Goal: Task Accomplishment & Management: Manage account settings

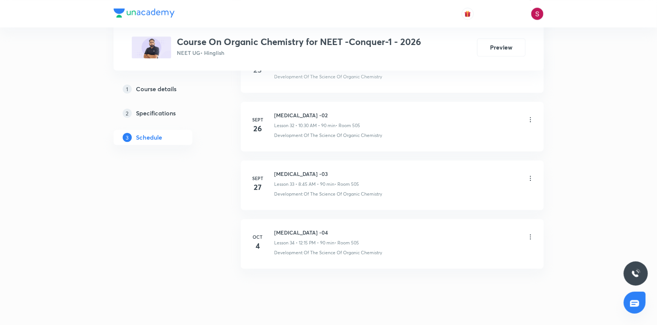
scroll to position [2275, 0]
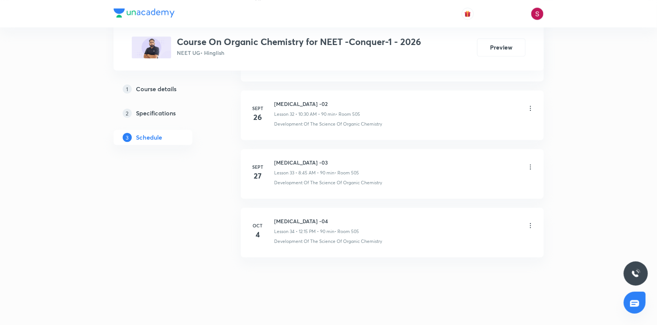
click at [304, 220] on h6 "Hydrocarbon -04" at bounding box center [317, 221] width 85 height 8
copy h6 "Hydrocarbon -04"
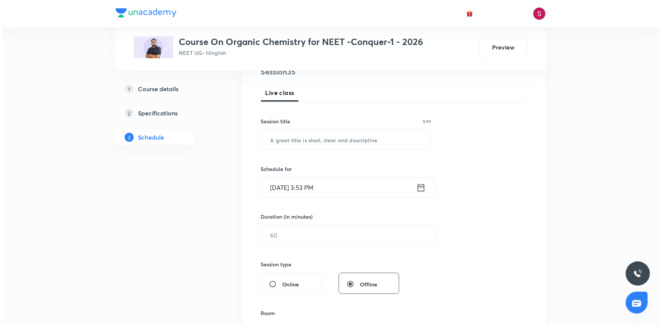
scroll to position [0, 0]
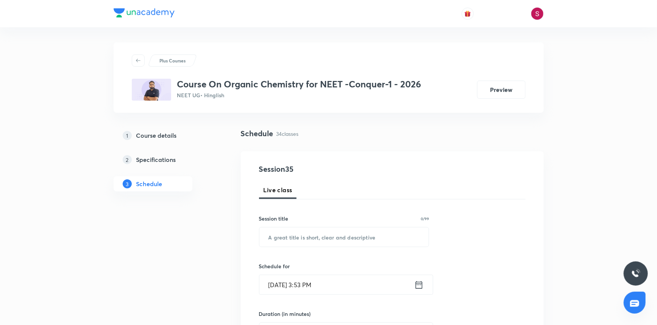
click at [308, 240] on input "text" at bounding box center [345, 237] width 170 height 19
paste input "Hydrocarbon -04"
type input "Hydrocarbon - 05"
click at [356, 286] on input "Oct 5, 2025, 3:53 PM" at bounding box center [337, 284] width 155 height 19
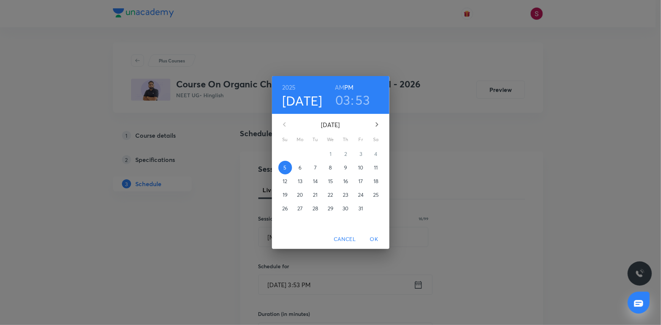
click at [299, 166] on p "6" at bounding box center [300, 168] width 3 height 8
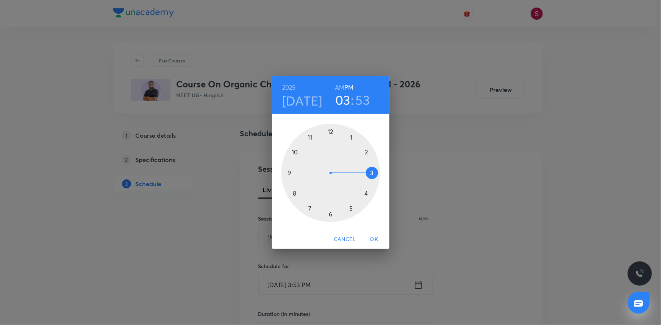
click at [294, 192] on div at bounding box center [330, 173] width 98 height 98
click at [338, 88] on h6 "AM" at bounding box center [339, 87] width 9 height 11
click at [291, 172] on div at bounding box center [330, 173] width 98 height 98
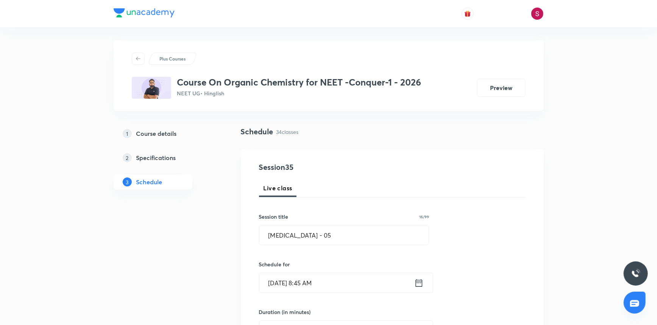
scroll to position [103, 0]
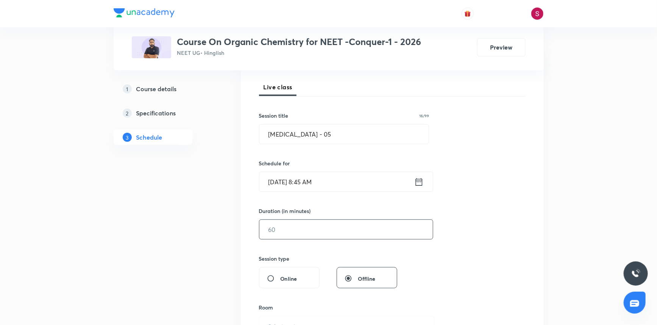
click at [328, 220] on div "​" at bounding box center [346, 230] width 174 height 20
type input "90"
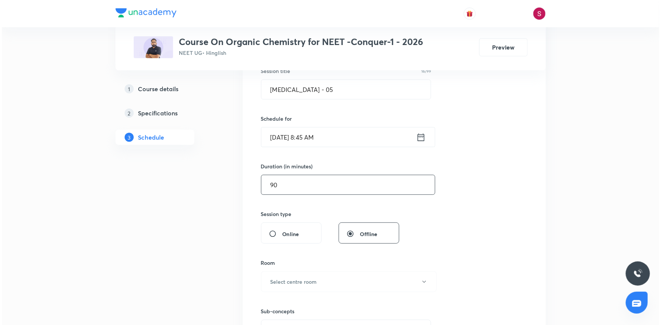
scroll to position [206, 0]
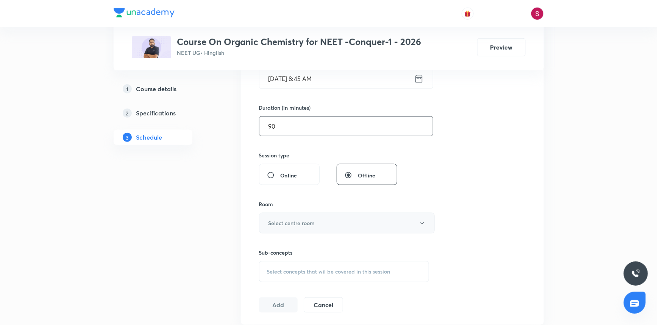
click at [299, 228] on button "Select centre room" at bounding box center [347, 223] width 176 height 21
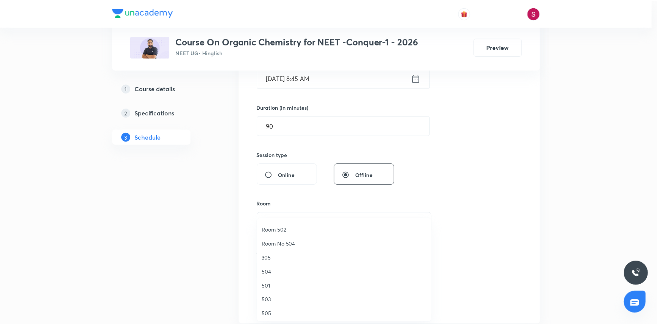
scroll to position [114, 0]
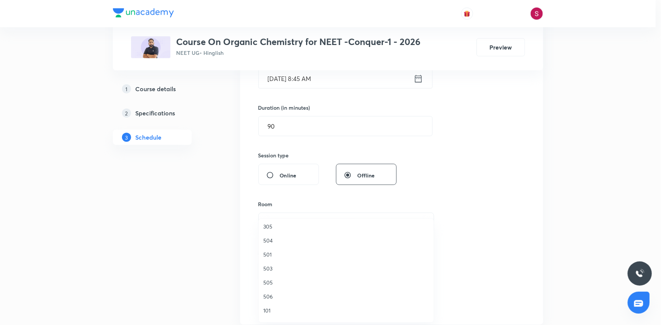
click at [273, 283] on span "505" at bounding box center [346, 283] width 166 height 8
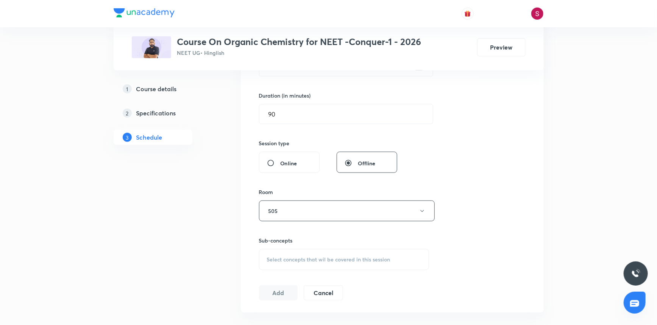
scroll to position [344, 0]
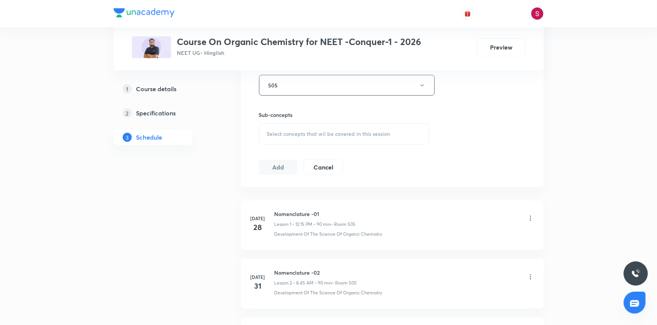
click at [302, 135] on span "Select concepts that wil be covered in this session" at bounding box center [328, 134] width 123 height 6
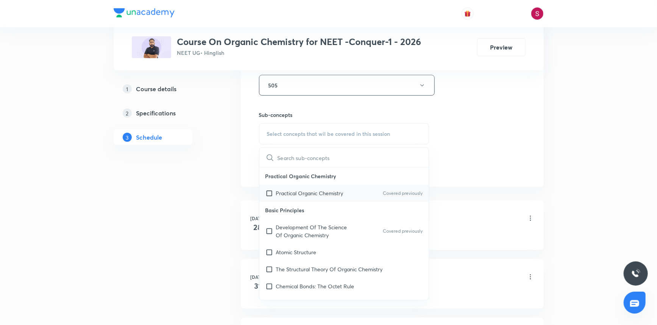
click at [304, 195] on p "Practical Organic Chemistry" at bounding box center [309, 193] width 67 height 8
checkbox input "true"
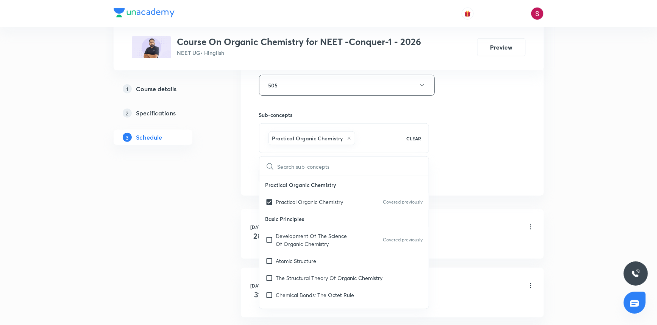
click at [523, 110] on div "Session 35 Live class Session title 16/99 Hydrocarbon - 05 ​ Schedule for Oct 6…" at bounding box center [392, 1] width 267 height 364
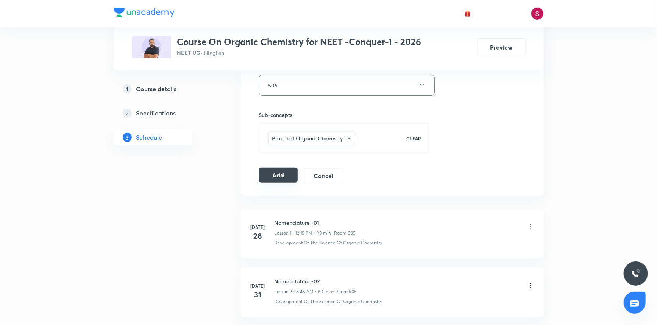
click at [281, 175] on button "Add" at bounding box center [278, 175] width 39 height 15
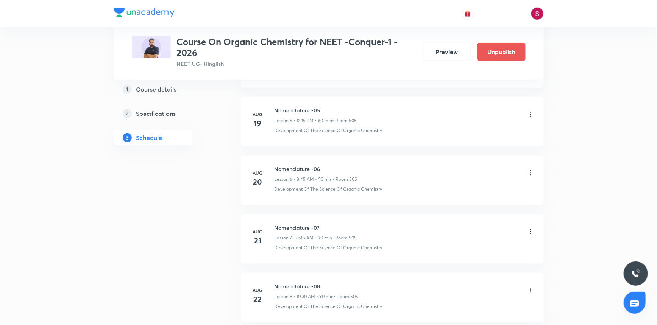
scroll to position [1995, 0]
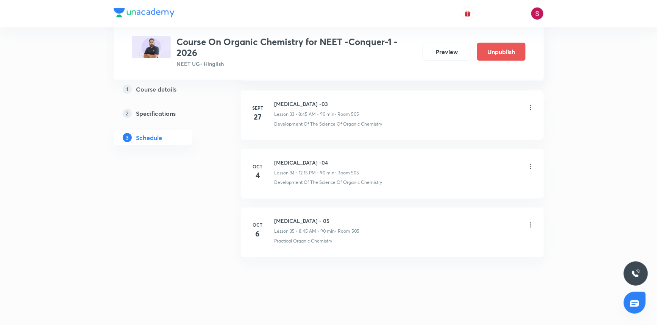
click at [300, 221] on h6 "Hydrocarbon - 05" at bounding box center [317, 221] width 85 height 8
copy h6 "Hydrocarbon - 05"
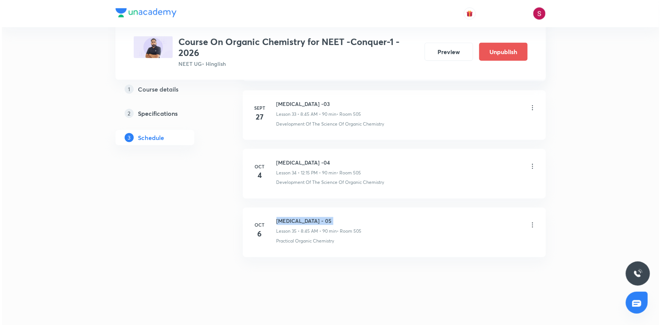
scroll to position [0, 0]
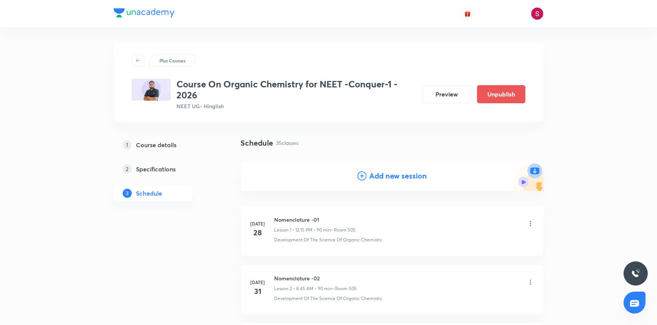
click at [370, 175] on h4 "Add new session" at bounding box center [399, 175] width 58 height 11
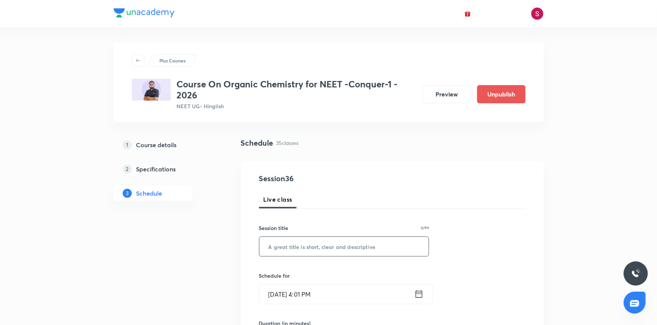
click at [308, 248] on input "text" at bounding box center [345, 246] width 170 height 19
paste input "Hydrocarbon - 05"
type input "Hydrocarbon - 06"
click at [294, 299] on input "Oct 5, 2025, 4:01 PM" at bounding box center [337, 294] width 155 height 19
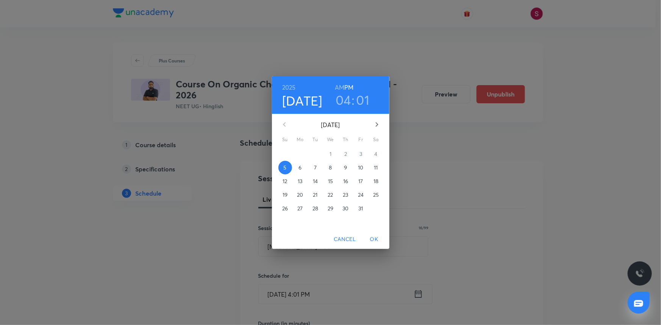
click at [320, 170] on span "7" at bounding box center [316, 168] width 14 height 8
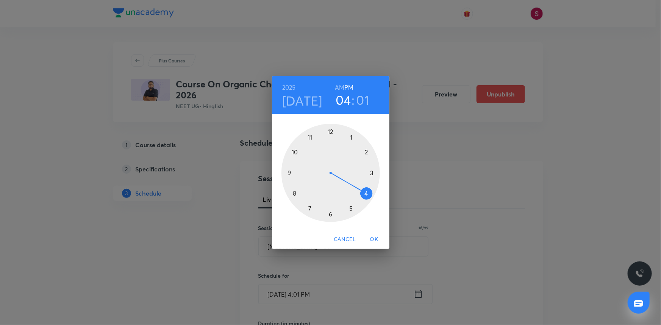
click at [295, 194] on div at bounding box center [330, 173] width 98 height 98
click at [342, 84] on h6 "AM" at bounding box center [339, 87] width 9 height 11
click at [290, 170] on div at bounding box center [330, 173] width 98 height 98
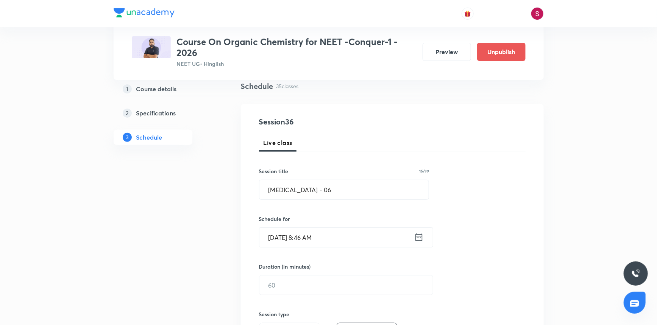
scroll to position [138, 0]
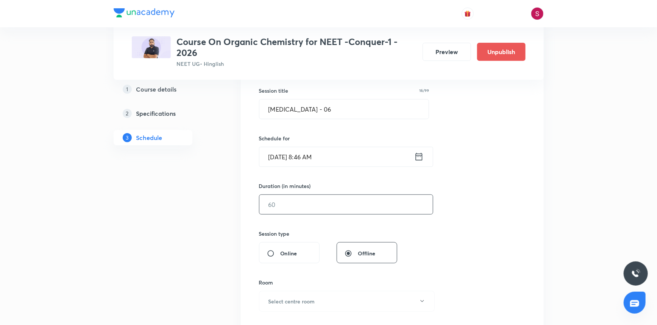
click at [291, 205] on input "text" at bounding box center [347, 204] width 174 height 19
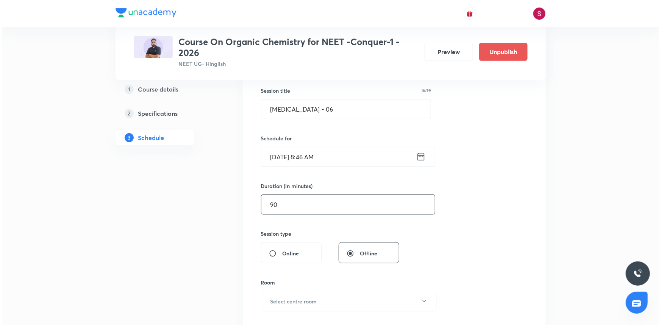
scroll to position [241, 0]
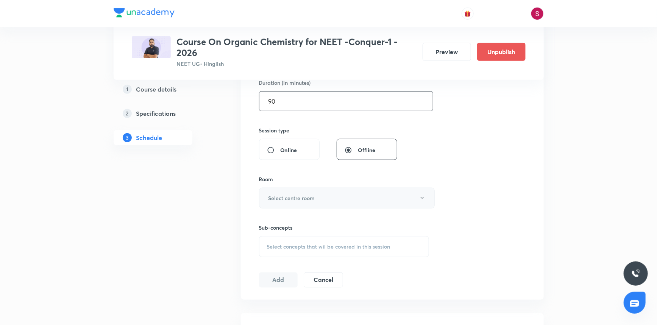
type input "90"
click at [270, 201] on h6 "Select centre room" at bounding box center [292, 198] width 47 height 8
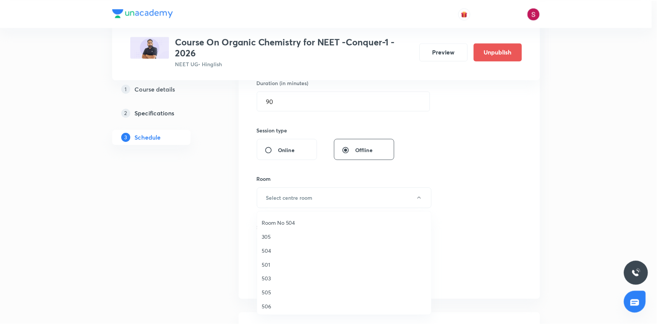
scroll to position [103, 0]
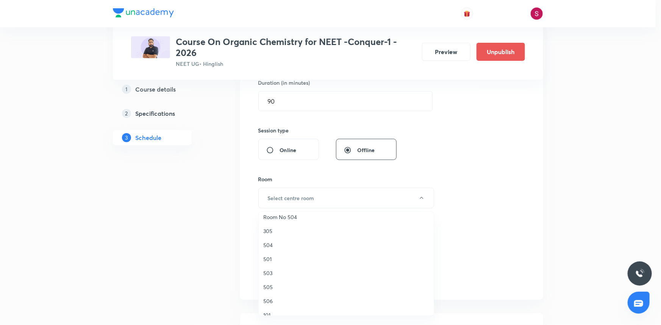
click at [270, 283] on span "505" at bounding box center [346, 287] width 166 height 8
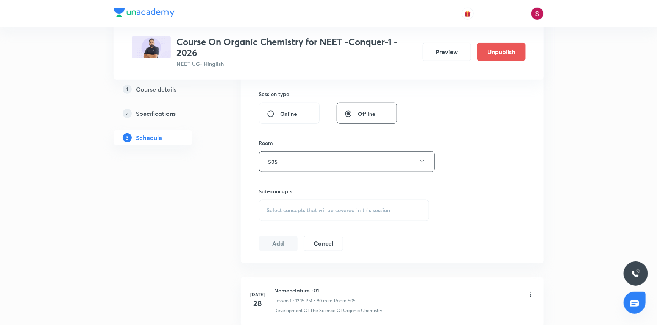
scroll to position [310, 0]
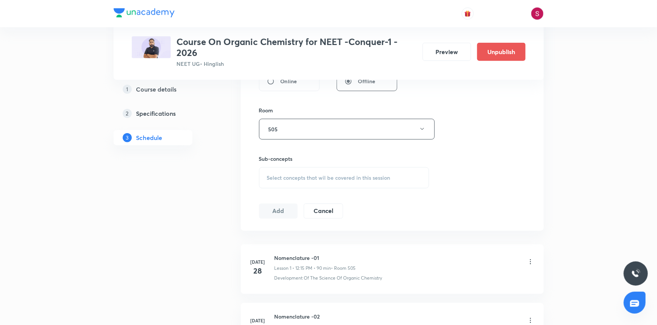
click at [303, 175] on span "Select concepts that wil be covered in this session" at bounding box center [328, 178] width 123 height 6
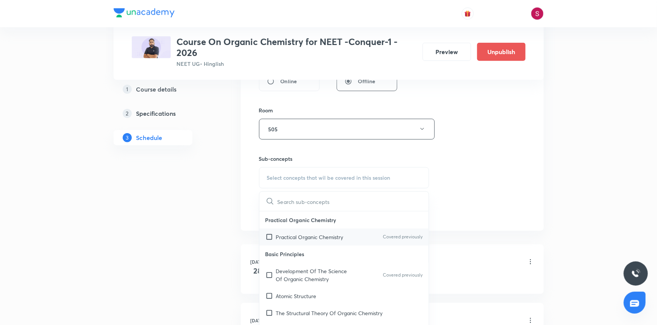
click at [291, 238] on p "Practical Organic Chemistry" at bounding box center [309, 237] width 67 height 8
checkbox input "true"
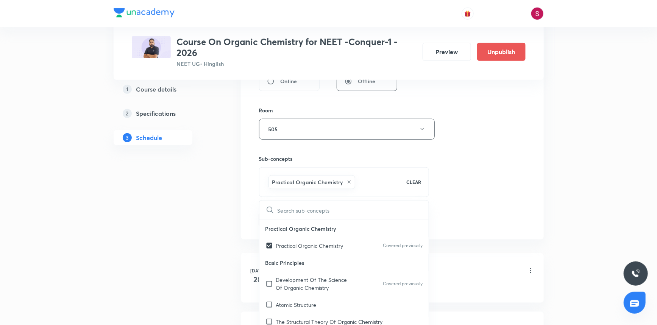
click at [486, 144] on div "Session 36 Live class Session title 16/99 Hydrocarbon - 06 ​ Schedule for Oct 7…" at bounding box center [392, 45] width 267 height 364
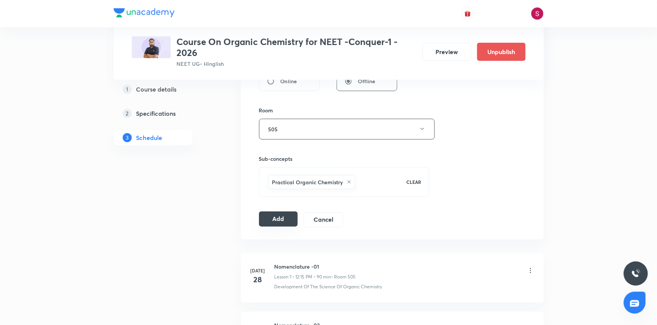
click at [286, 219] on button "Add" at bounding box center [278, 219] width 39 height 15
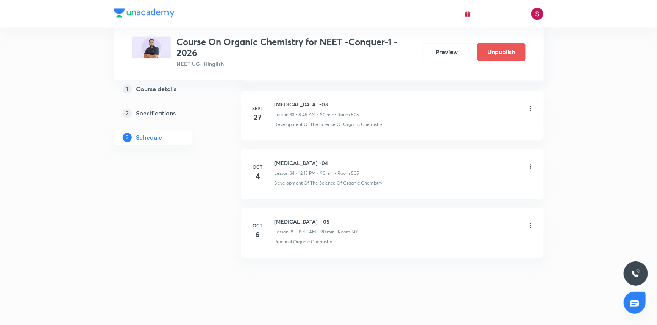
scroll to position [1995, 0]
click at [306, 278] on h6 "Hydrocarbon - 06" at bounding box center [317, 280] width 85 height 8
copy h6 "Hydrocarbon - 06"
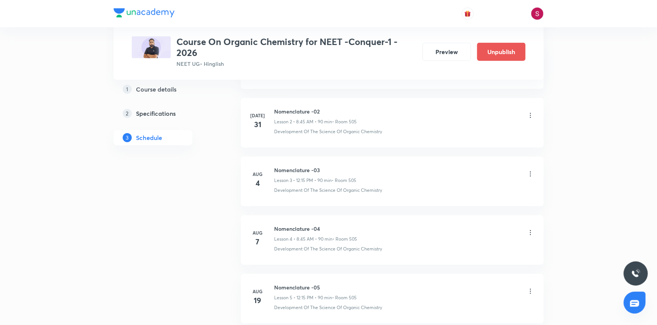
scroll to position [0, 0]
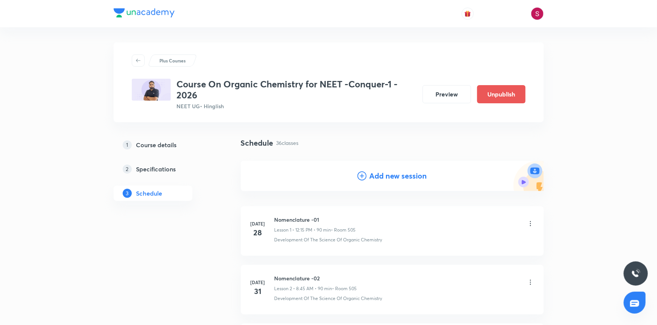
click at [359, 175] on icon at bounding box center [362, 176] width 9 height 9
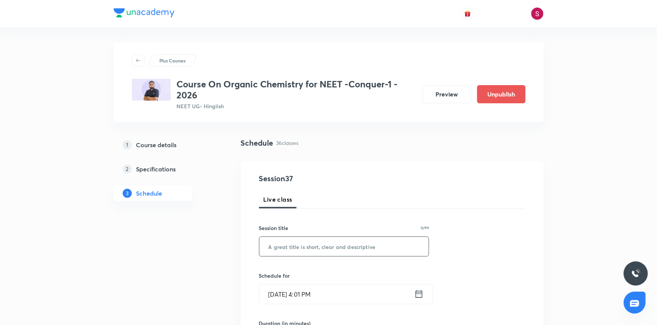
click at [301, 242] on input "text" at bounding box center [345, 246] width 170 height 19
paste input "Hydrocarbon - 06"
type input "Hydrocarbon - 07"
click at [332, 300] on input "Oct 5, 2025, 4:01 PM" at bounding box center [337, 294] width 155 height 19
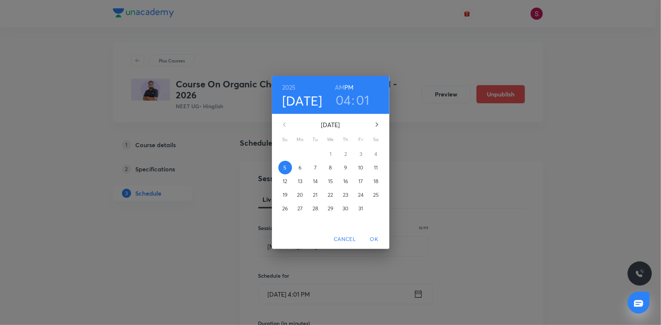
click at [330, 169] on p "8" at bounding box center [330, 168] width 3 height 8
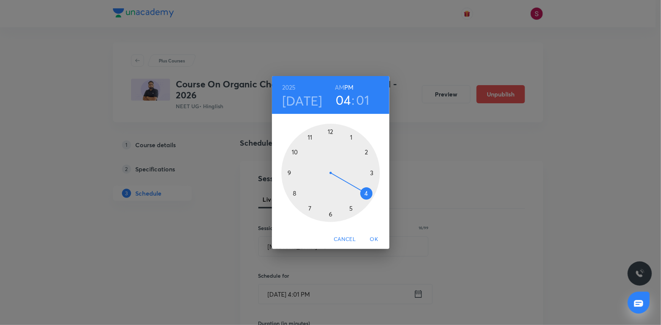
click at [294, 152] on div at bounding box center [330, 173] width 98 height 98
click at [339, 87] on h6 "AM" at bounding box center [339, 87] width 9 height 11
click at [331, 212] on div at bounding box center [330, 173] width 98 height 98
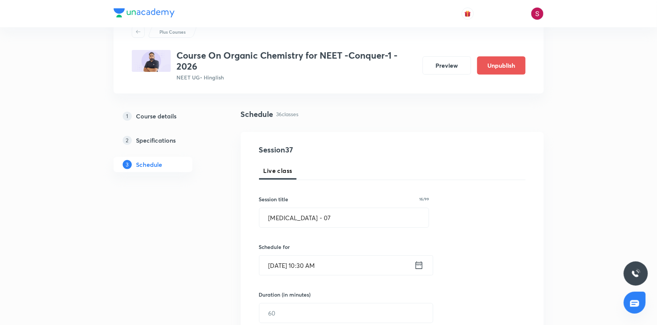
scroll to position [138, 0]
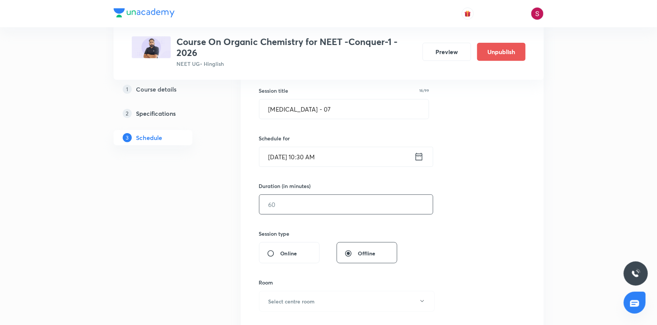
click at [329, 206] on input "text" at bounding box center [347, 204] width 174 height 19
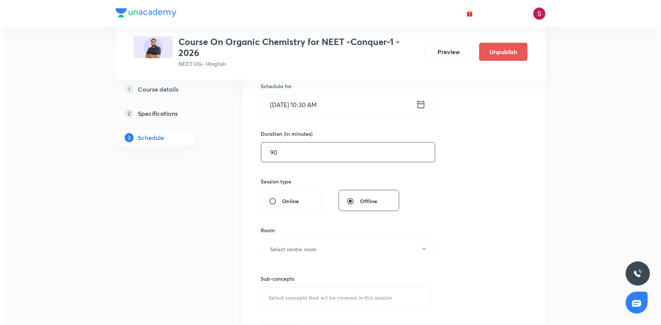
scroll to position [275, 0]
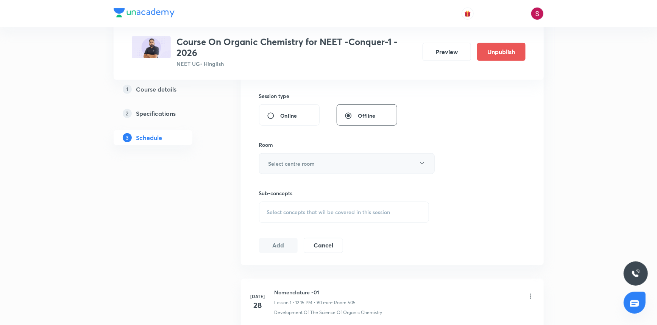
type input "90"
click at [281, 164] on h6 "Select centre room" at bounding box center [292, 164] width 47 height 8
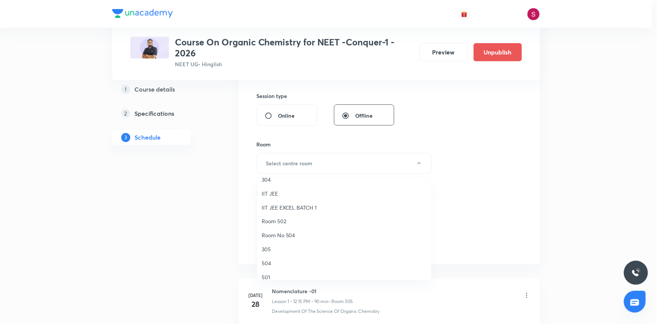
scroll to position [103, 0]
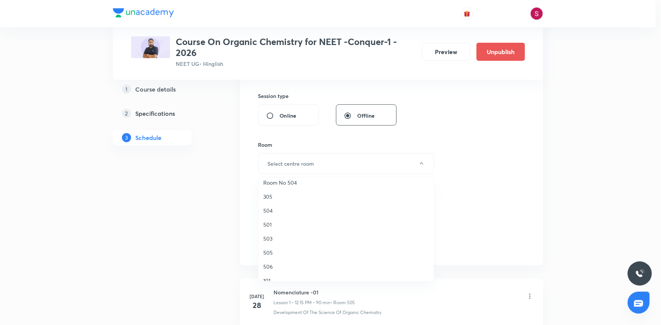
click at [265, 250] on span "505" at bounding box center [346, 253] width 166 height 8
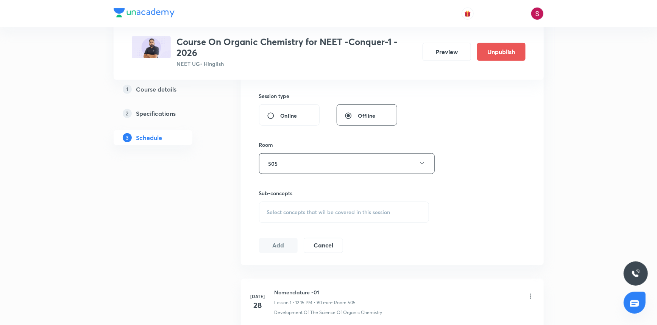
click at [290, 221] on div "Select concepts that wil be covered in this session" at bounding box center [344, 212] width 170 height 21
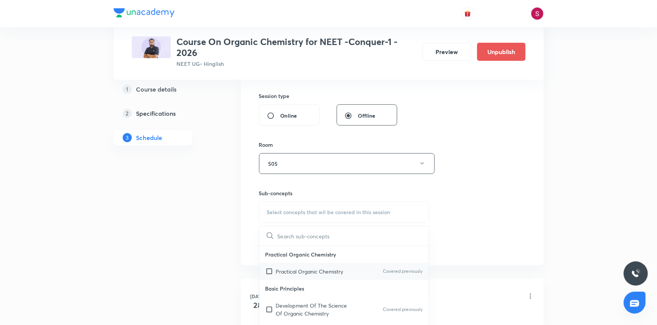
click at [292, 269] on p "Practical Organic Chemistry" at bounding box center [309, 272] width 67 height 8
checkbox input "true"
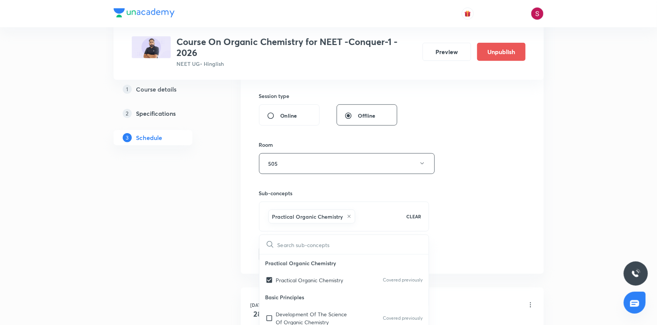
click at [511, 175] on div "Session 37 Live class Session title 16/99 Hydrocarbon - 07 ​ Schedule for Oct 8…" at bounding box center [392, 80] width 267 height 364
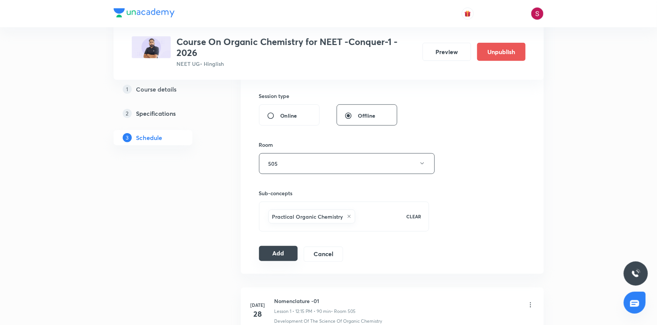
click at [269, 259] on button "Add" at bounding box center [278, 253] width 39 height 15
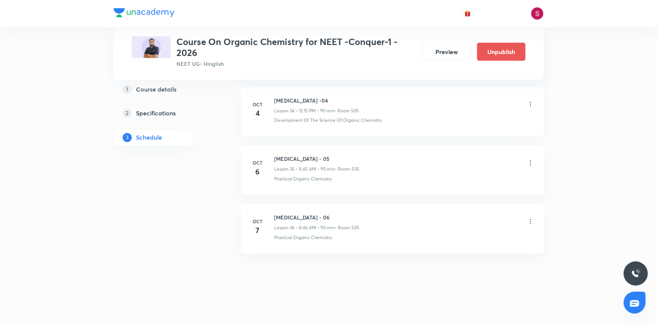
scroll to position [2053, 0]
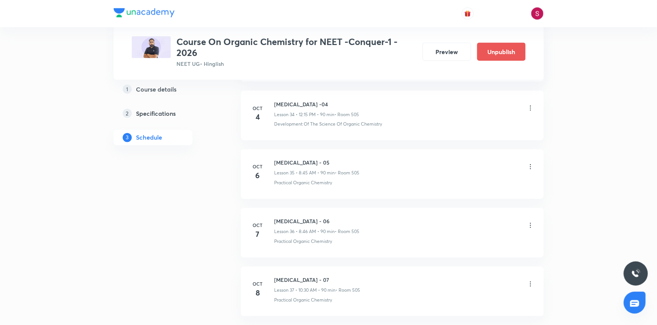
click at [297, 280] on h6 "Hydrocarbon - 07" at bounding box center [318, 281] width 86 height 8
copy h6 "Hydrocarbon - 07"
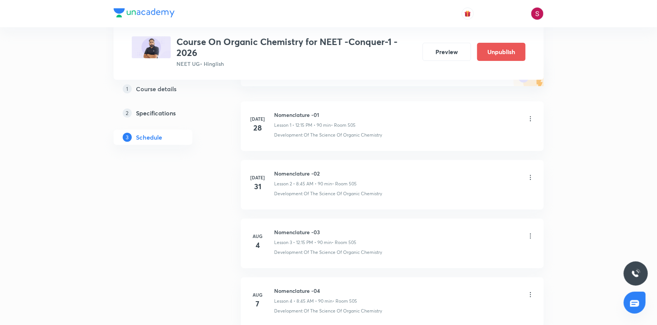
scroll to position [0, 0]
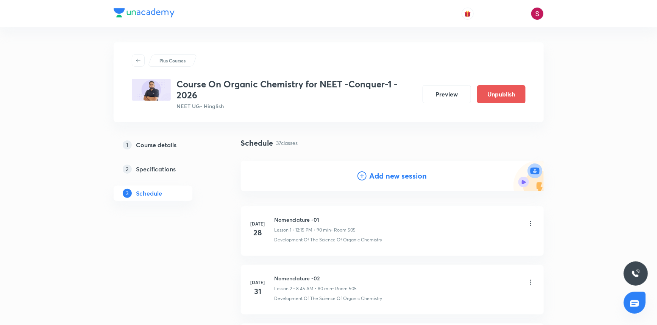
click at [381, 170] on h4 "Add new session" at bounding box center [399, 175] width 58 height 11
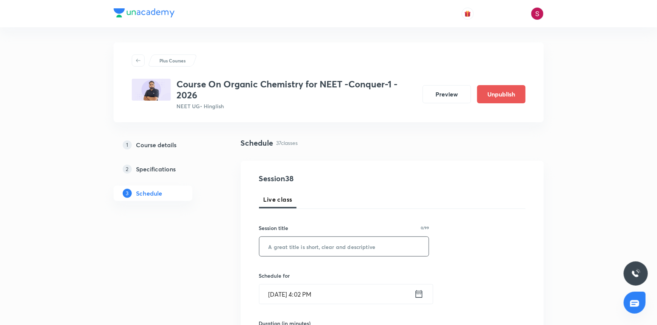
click at [336, 238] on input "text" at bounding box center [345, 246] width 170 height 19
paste input "Hydrocarbon - 07"
type input "Hydrocarbon - 08"
click at [322, 294] on input "Oct 5, 2025, 4:02 PM" at bounding box center [337, 294] width 155 height 19
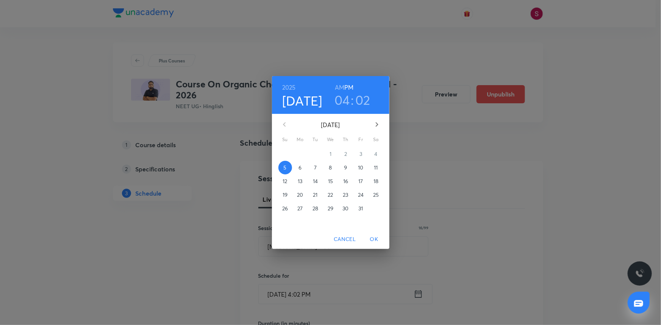
click at [348, 168] on span "9" at bounding box center [346, 168] width 14 height 8
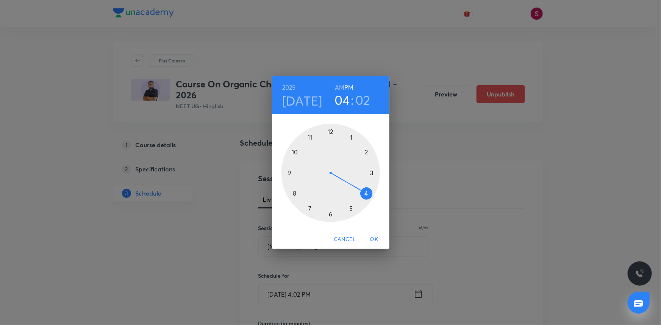
click at [294, 193] on div at bounding box center [330, 173] width 98 height 98
click at [337, 88] on h6 "AM" at bounding box center [339, 87] width 9 height 11
click at [291, 173] on div at bounding box center [330, 173] width 98 height 98
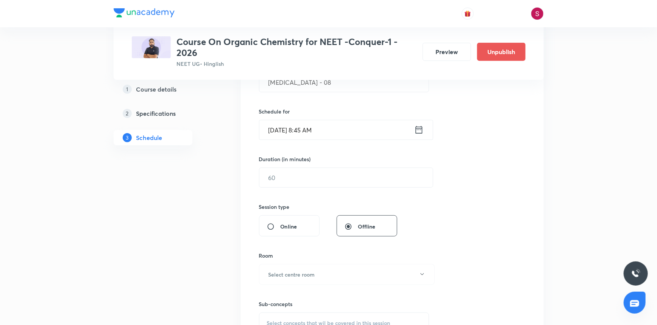
scroll to position [172, 0]
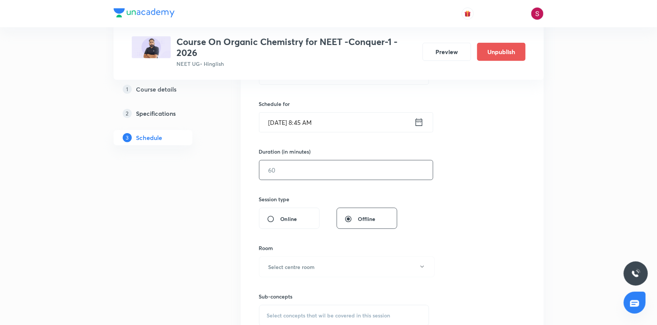
click at [301, 175] on input "text" at bounding box center [347, 170] width 174 height 19
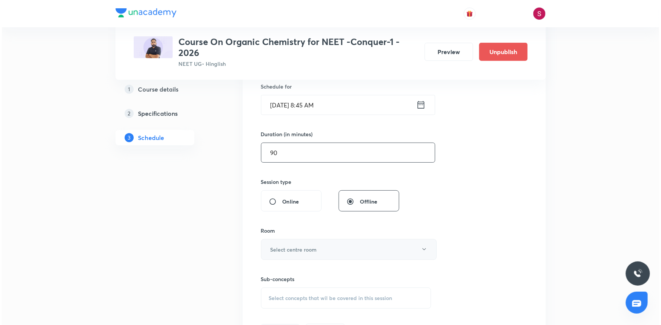
scroll to position [206, 0]
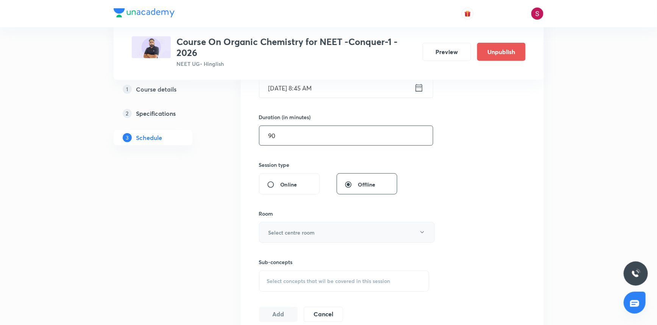
type input "90"
click at [297, 225] on button "Select centre room" at bounding box center [347, 232] width 176 height 21
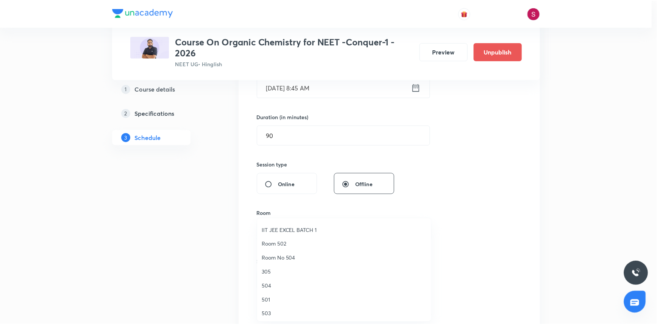
scroll to position [138, 0]
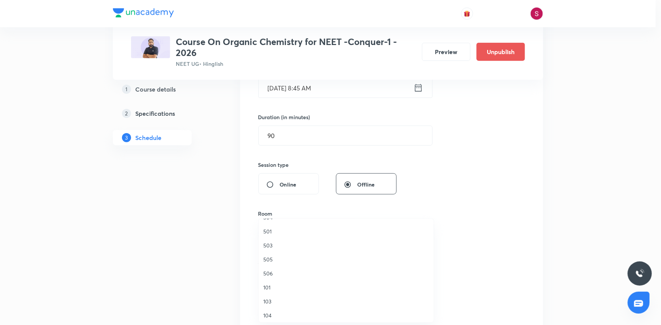
click at [269, 261] on span "505" at bounding box center [346, 260] width 166 height 8
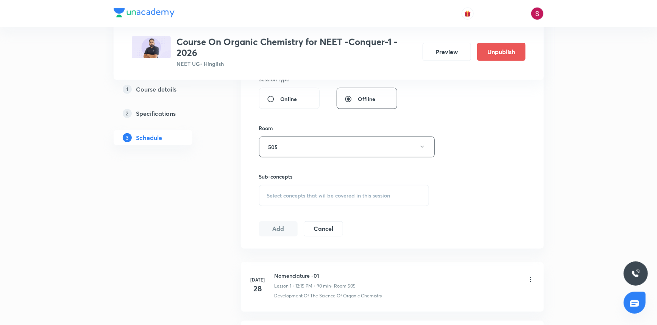
scroll to position [379, 0]
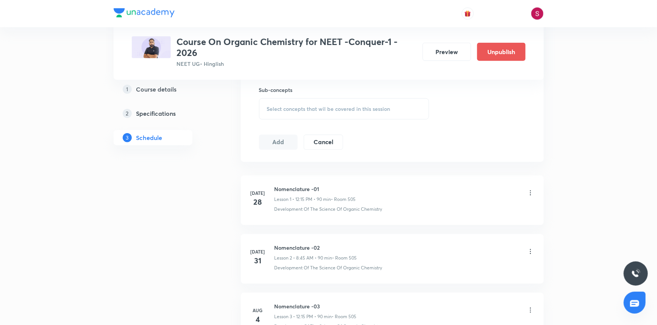
click at [288, 106] on span "Select concepts that wil be covered in this session" at bounding box center [328, 109] width 123 height 6
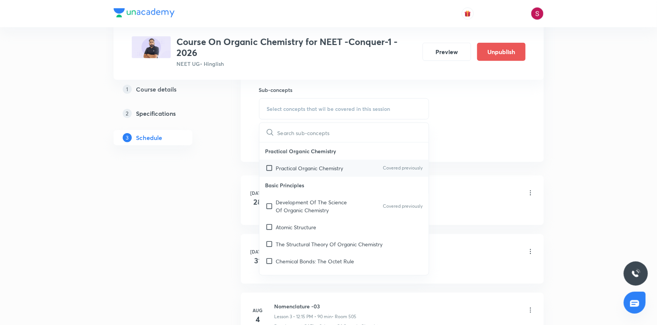
click at [295, 164] on p "Practical Organic Chemistry" at bounding box center [309, 168] width 67 height 8
checkbox input "true"
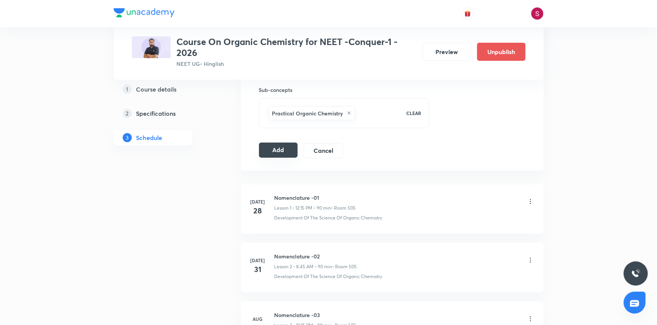
click at [273, 155] on button "Add" at bounding box center [278, 150] width 39 height 15
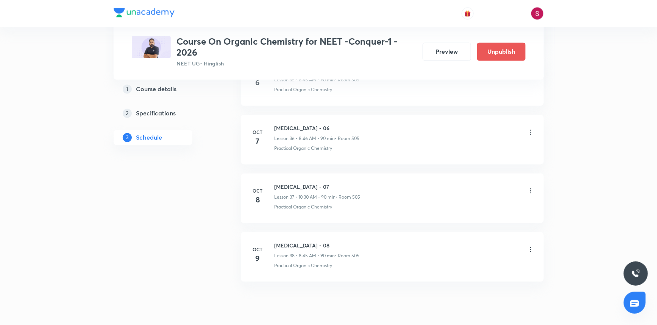
scroll to position [2171, 0]
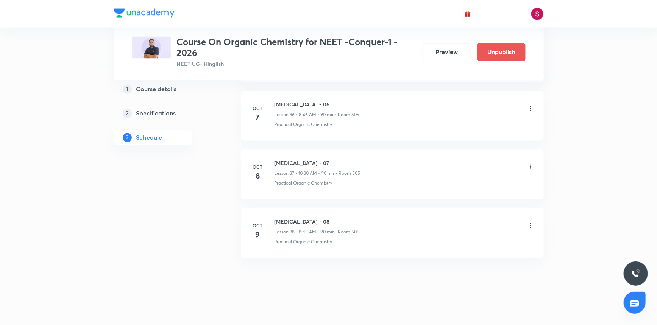
click at [291, 218] on h6 "Hydrocarbon - 08" at bounding box center [317, 222] width 85 height 8
copy h6 "Hydrocarbon - 08"
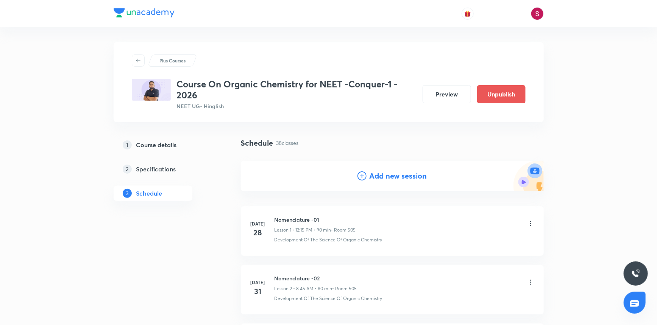
click at [378, 176] on h4 "Add new session" at bounding box center [399, 175] width 58 height 11
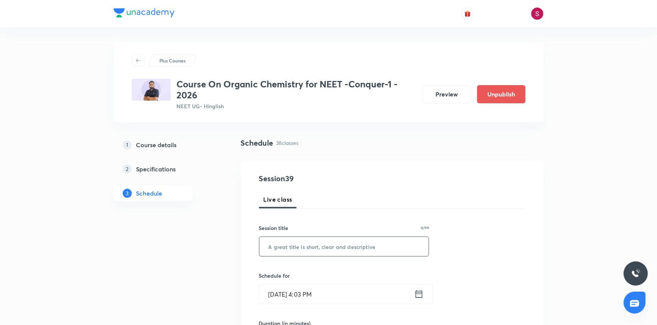
click at [311, 242] on input "text" at bounding box center [345, 246] width 170 height 19
paste input "Hydrocarbon - 08"
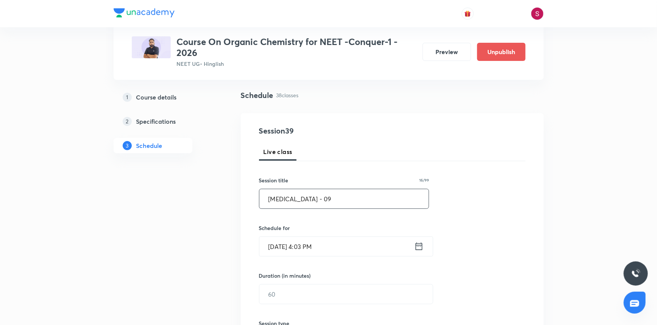
scroll to position [69, 0]
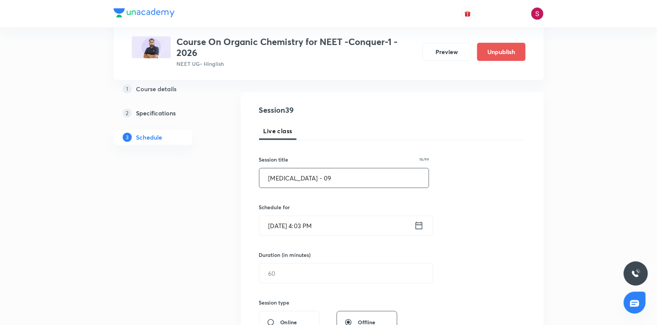
type input "Hydrocarbon - 09"
click at [324, 231] on input "Oct 5, 2025, 4:03 PM" at bounding box center [337, 225] width 155 height 19
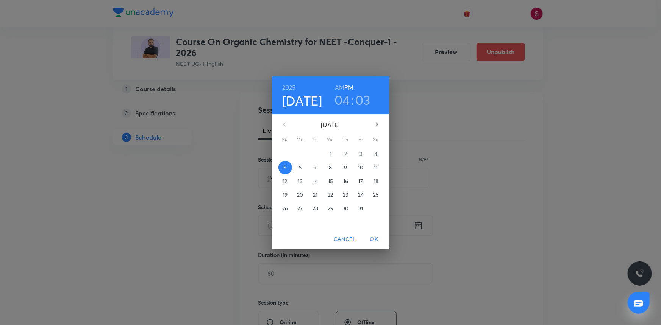
click at [359, 168] on p "10" at bounding box center [360, 168] width 5 height 8
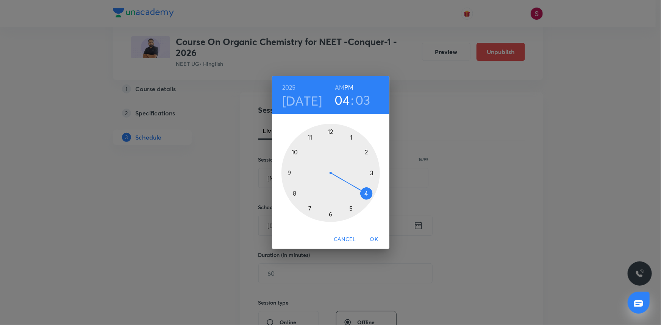
click at [331, 130] on div at bounding box center [330, 173] width 98 height 98
click at [370, 173] on div at bounding box center [330, 173] width 98 height 98
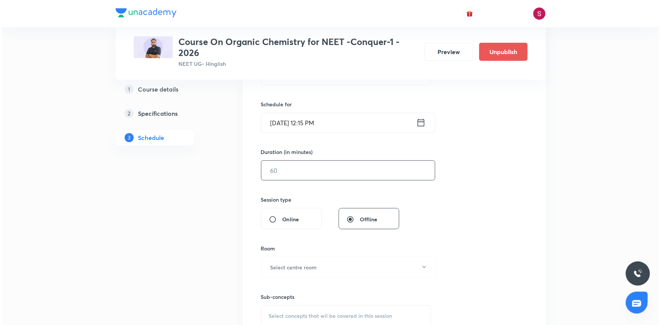
scroll to position [172, 0]
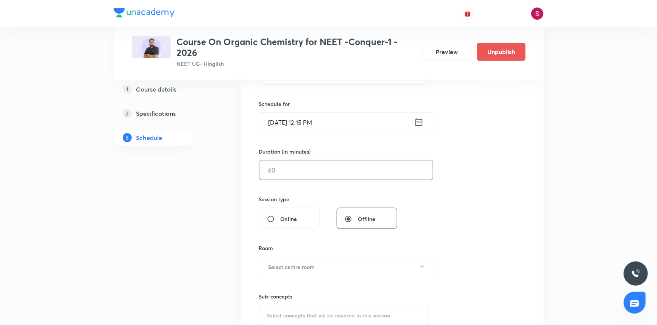
click at [298, 175] on input "text" at bounding box center [347, 170] width 174 height 19
type input "90"
click at [283, 261] on button "Select centre room" at bounding box center [347, 267] width 176 height 21
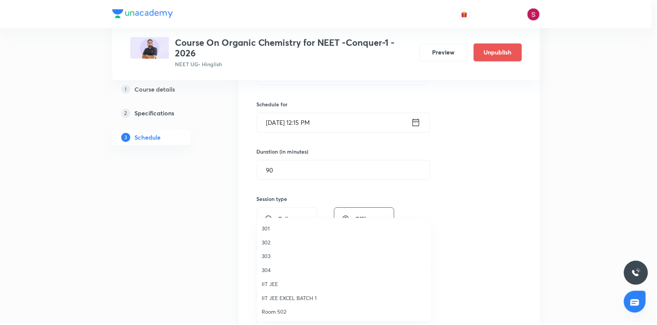
scroll to position [138, 0]
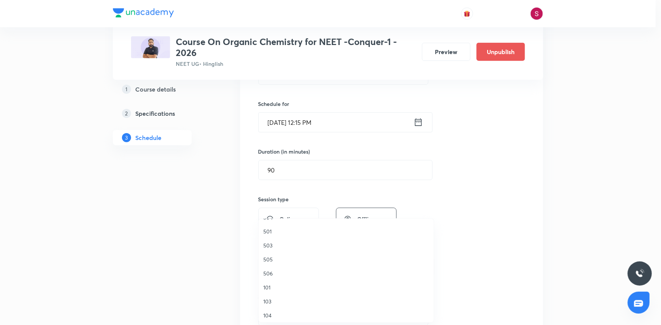
click at [280, 261] on span "505" at bounding box center [346, 260] width 166 height 8
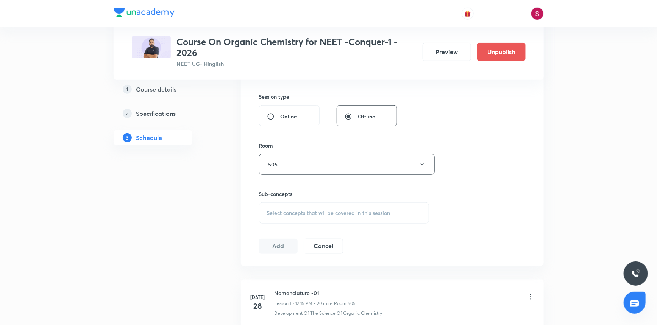
scroll to position [275, 0]
click at [303, 216] on div "Select concepts that wil be covered in this session" at bounding box center [344, 212] width 170 height 21
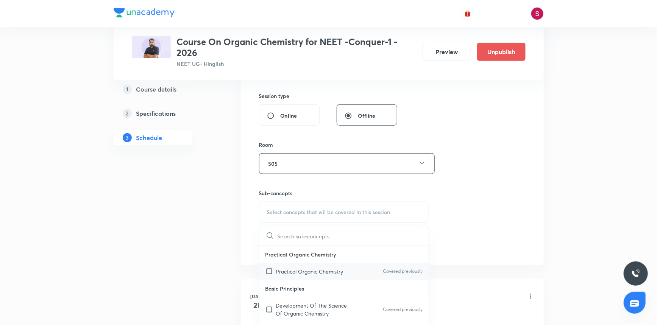
click at [295, 270] on p "Practical Organic Chemistry" at bounding box center [309, 272] width 67 height 8
checkbox input "true"
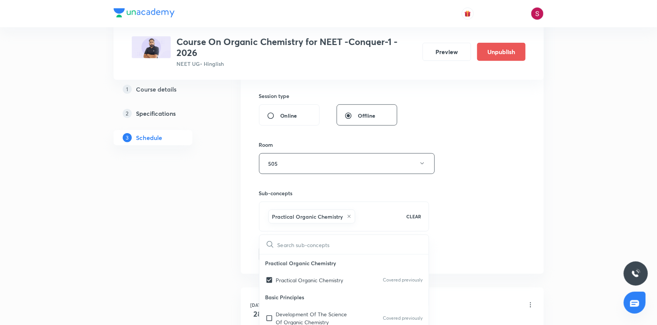
click at [480, 170] on div "Session 39 Live class Session title 16/99 Hydrocarbon - 09 ​ Schedule for Oct 1…" at bounding box center [392, 80] width 267 height 364
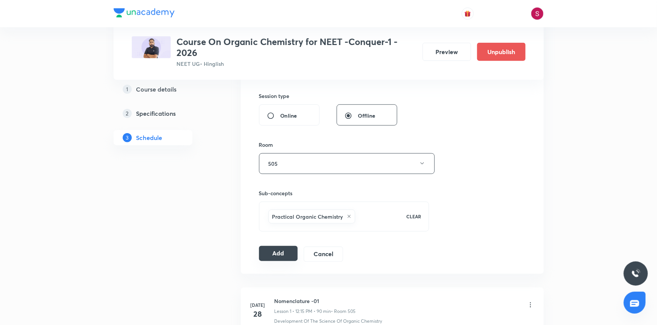
click at [278, 252] on button "Add" at bounding box center [278, 253] width 39 height 15
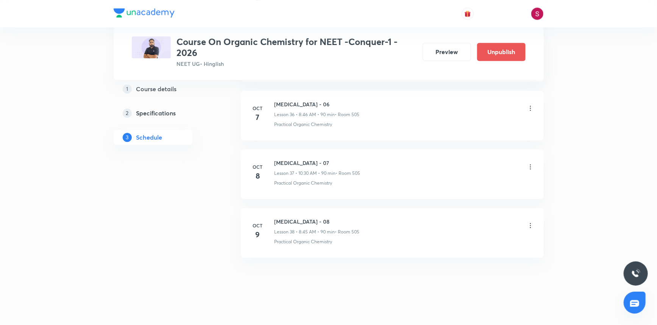
scroll to position [2171, 0]
click at [294, 269] on li "Oct 10 Hydrocarbon - 09 Lesson 39 • 12:15 PM • 90 min • Room 505 Practical Orga…" at bounding box center [392, 292] width 303 height 50
click at [294, 277] on h6 "Hydrocarbon - 09" at bounding box center [317, 281] width 85 height 8
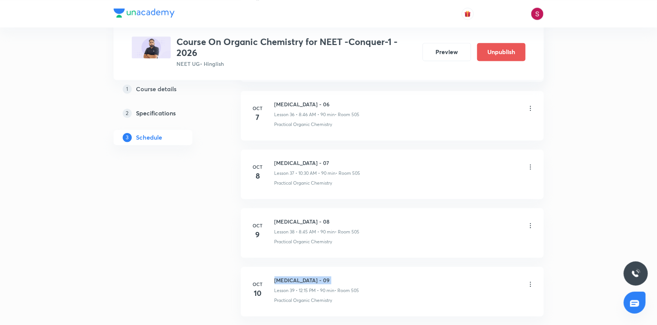
copy h6 "Hydrocarbon - 09"
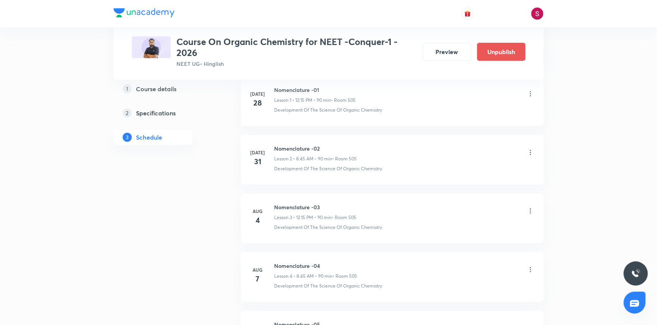
scroll to position [0, 0]
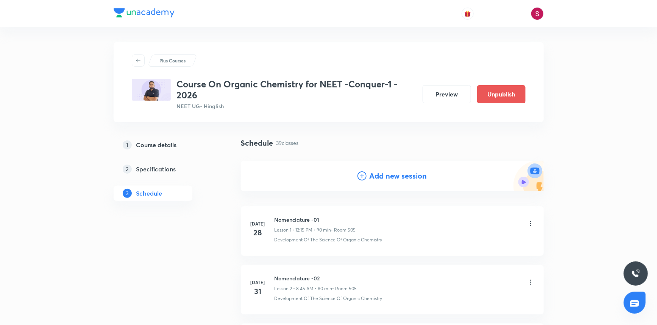
click at [400, 179] on h4 "Add new session" at bounding box center [399, 175] width 58 height 11
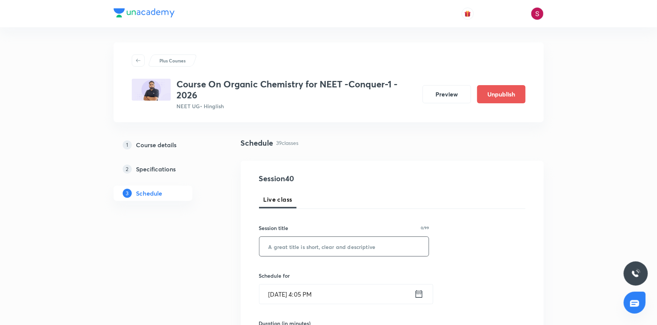
click at [331, 247] on input "text" at bounding box center [345, 246] width 170 height 19
paste input "Hydrocarbon - 09"
type input "Hydrocarbon - 10"
click at [384, 298] on input "Oct 5, 2025, 4:05 PM" at bounding box center [337, 294] width 155 height 19
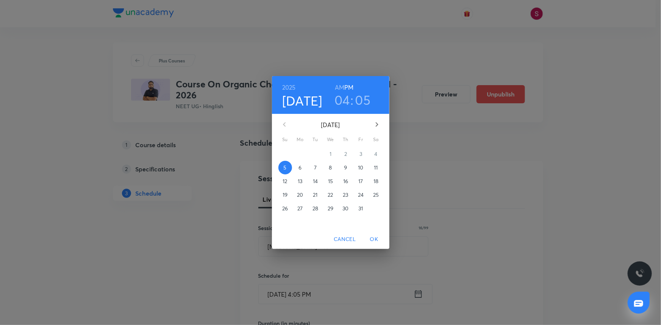
click at [377, 170] on p "11" at bounding box center [376, 168] width 4 height 8
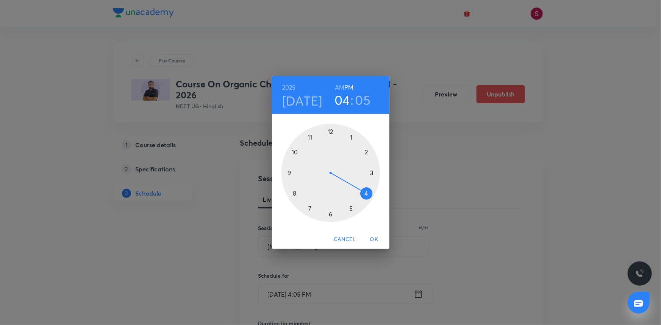
click at [295, 193] on div at bounding box center [330, 173] width 98 height 98
click at [344, 87] on h6 "PM" at bounding box center [348, 87] width 9 height 11
click at [337, 88] on h6 "AM" at bounding box center [339, 87] width 9 height 11
click at [289, 172] on div at bounding box center [330, 173] width 98 height 98
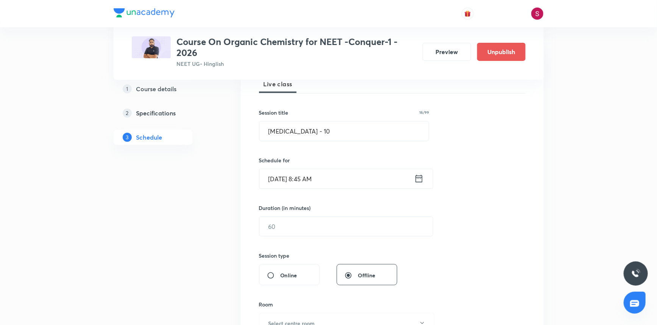
scroll to position [138, 0]
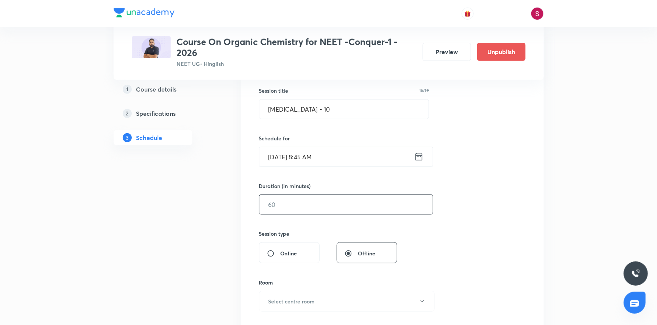
click at [303, 202] on input "text" at bounding box center [347, 204] width 174 height 19
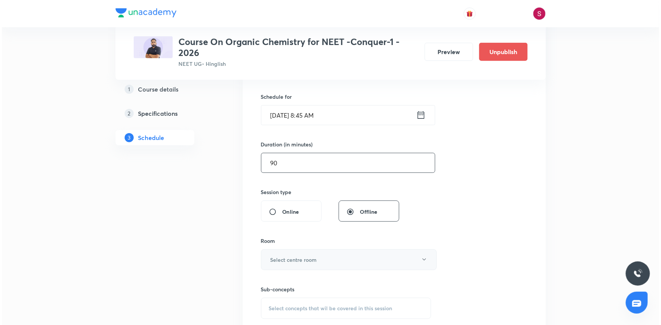
scroll to position [241, 0]
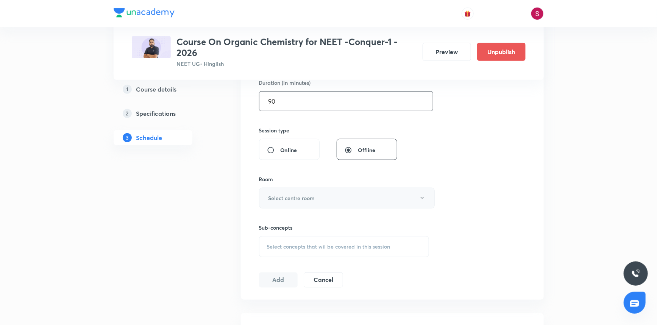
type input "90"
click at [305, 198] on h6 "Select centre room" at bounding box center [292, 198] width 47 height 8
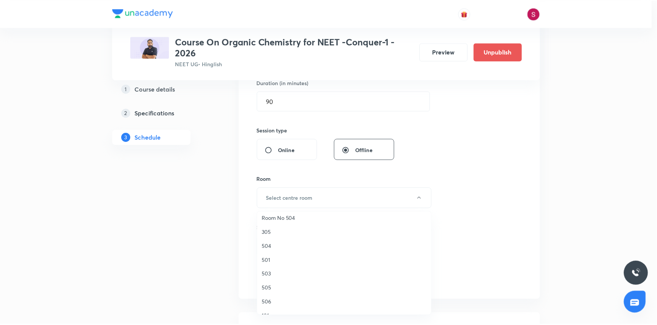
scroll to position [103, 0]
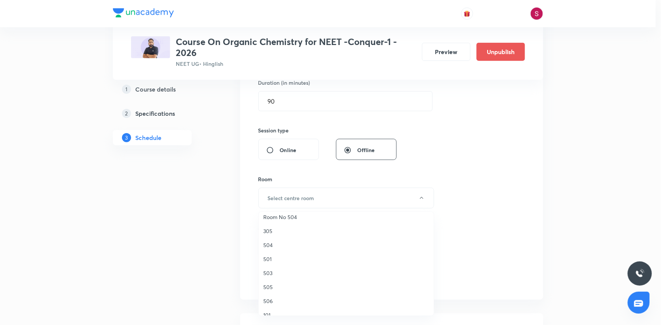
click at [271, 283] on span "505" at bounding box center [346, 287] width 166 height 8
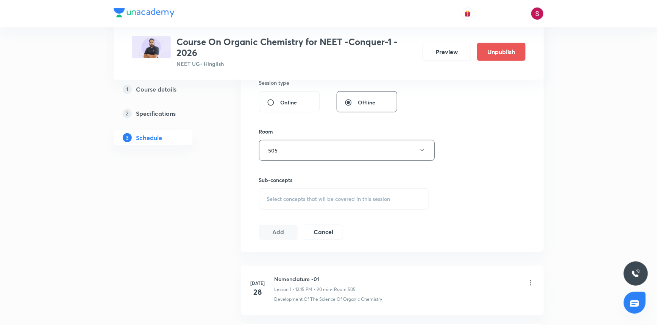
scroll to position [379, 0]
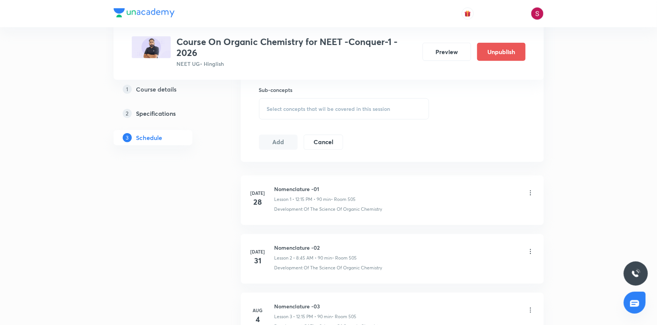
click at [291, 117] on div "Select concepts that wil be covered in this session" at bounding box center [344, 108] width 170 height 21
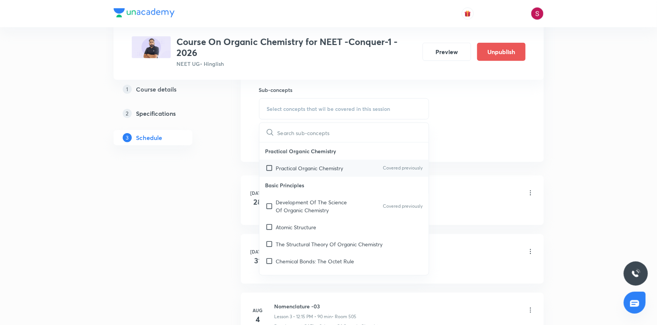
click at [291, 170] on p "Practical Organic Chemistry" at bounding box center [309, 168] width 67 height 8
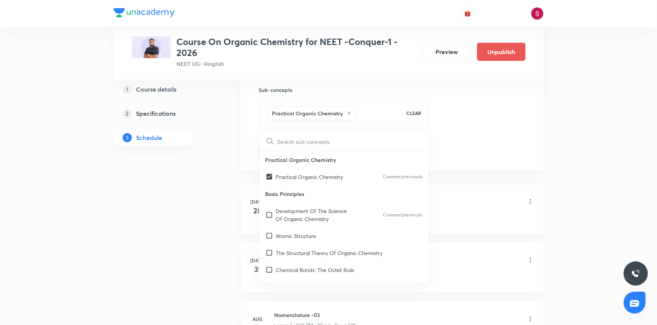
checkbox input "true"
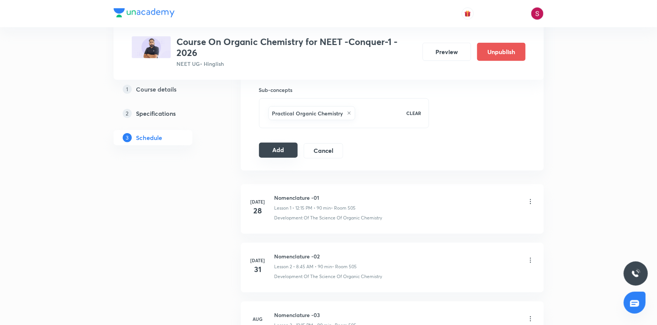
click at [283, 149] on button "Add" at bounding box center [278, 150] width 39 height 15
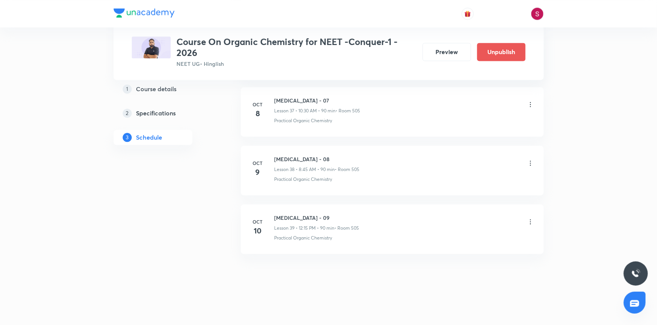
scroll to position [2229, 0]
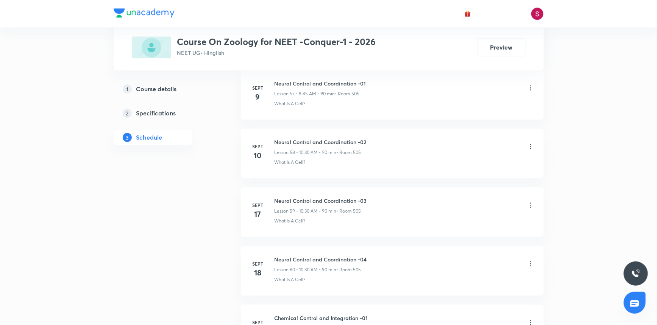
scroll to position [3917, 0]
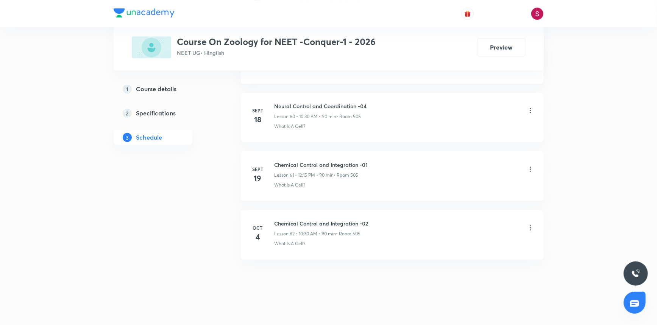
click at [363, 220] on h6 "Chemical Control and Integration -02" at bounding box center [322, 224] width 94 height 8
copy h6 "Chemical Control and Integration -02"
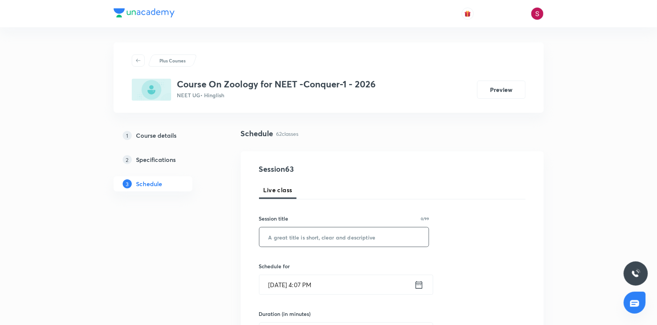
click at [356, 233] on input "text" at bounding box center [345, 237] width 170 height 19
paste input "Chemical Control and Integration -02"
type input "Chemical Control and Integration - 03"
click at [329, 289] on input "Oct 5, 2025, 4:07 PM" at bounding box center [337, 284] width 155 height 19
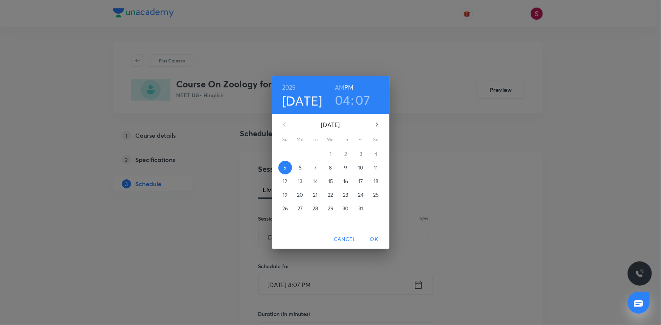
click at [296, 168] on span "6" at bounding box center [301, 168] width 14 height 8
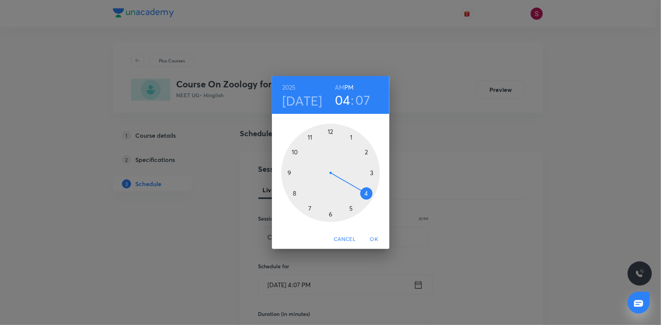
click at [295, 144] on div at bounding box center [330, 173] width 98 height 98
click at [338, 88] on h6 "AM" at bounding box center [339, 87] width 9 height 11
click at [327, 212] on div at bounding box center [330, 173] width 98 height 98
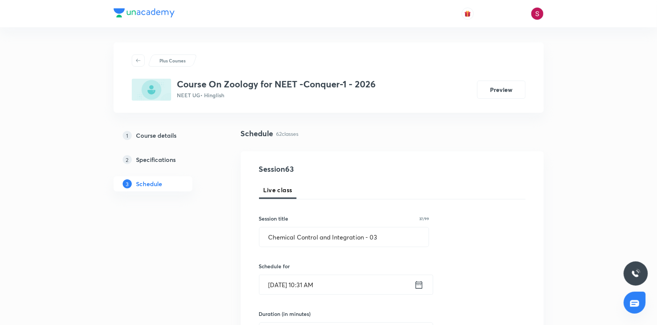
click at [344, 286] on input "Oct 6, 2025, 10:31 AM" at bounding box center [337, 284] width 155 height 19
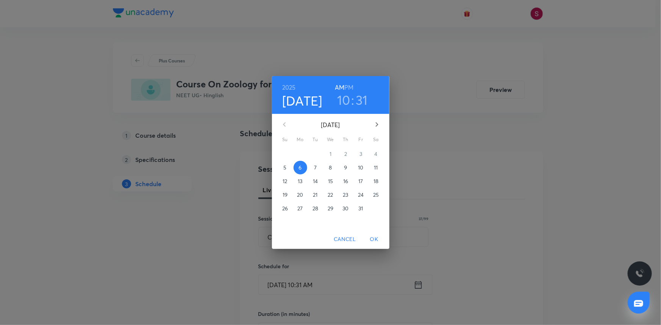
click at [364, 105] on h3 "31" at bounding box center [362, 100] width 12 height 16
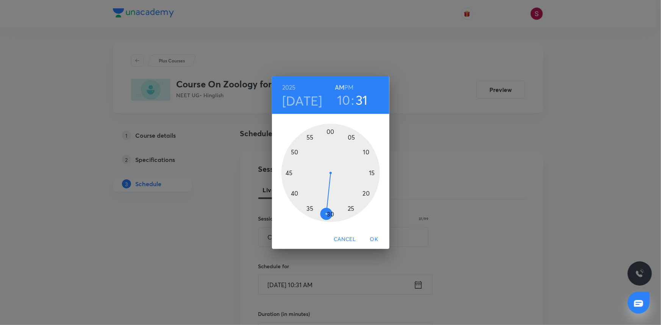
click at [330, 214] on div at bounding box center [330, 173] width 98 height 98
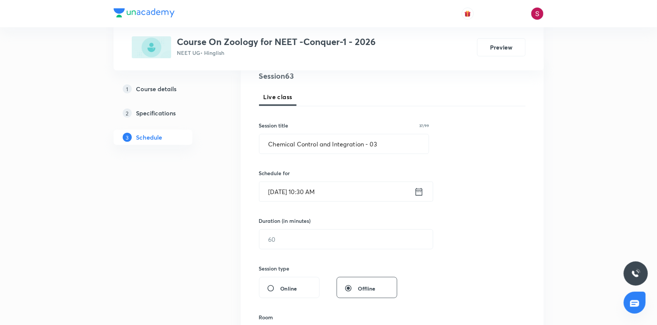
scroll to position [103, 0]
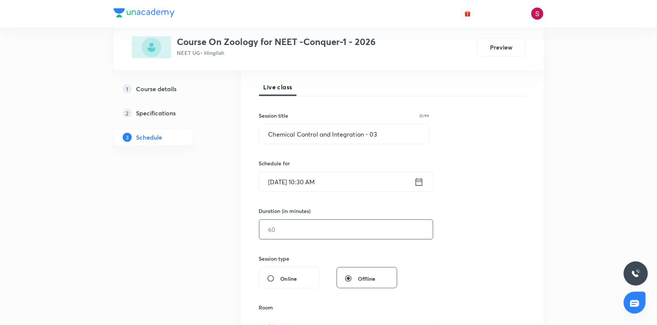
click at [331, 233] on input "text" at bounding box center [347, 229] width 174 height 19
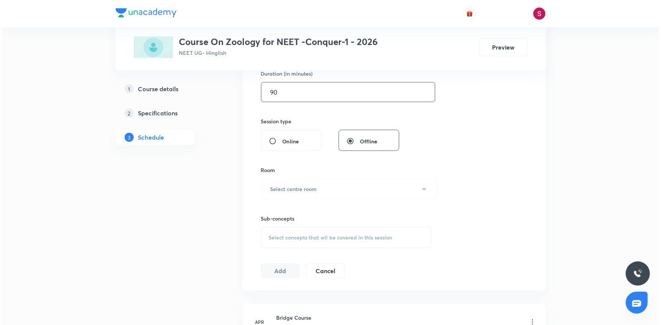
scroll to position [241, 0]
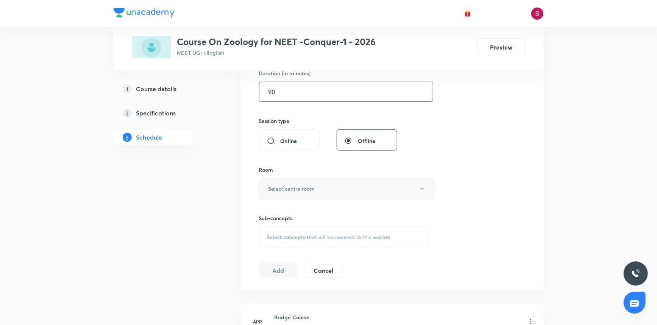
type input "90"
click at [295, 193] on button "Select centre room" at bounding box center [347, 188] width 176 height 21
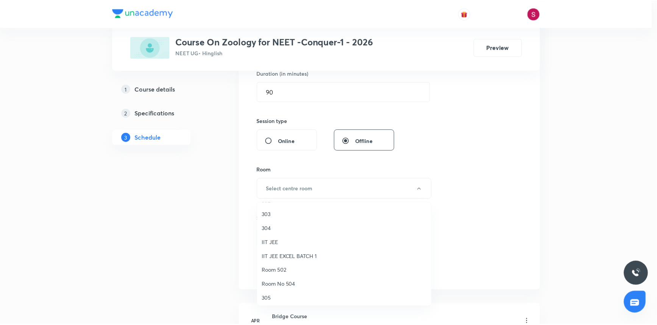
scroll to position [172, 0]
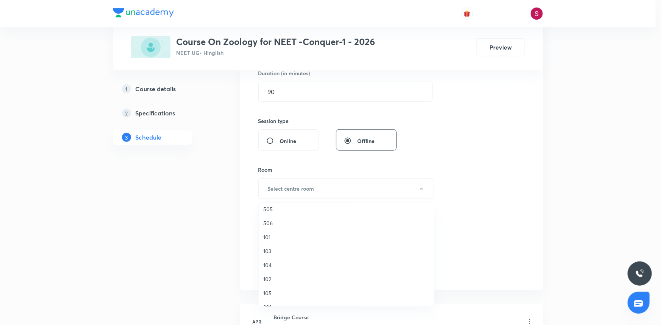
click at [268, 211] on span "505" at bounding box center [346, 209] width 166 height 8
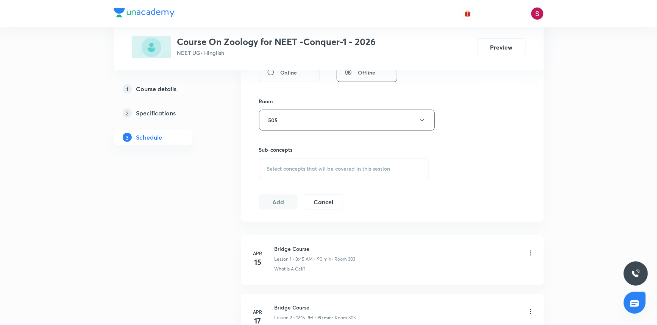
scroll to position [310, 0]
click at [310, 170] on span "Select concepts that wil be covered in this session" at bounding box center [328, 169] width 123 height 6
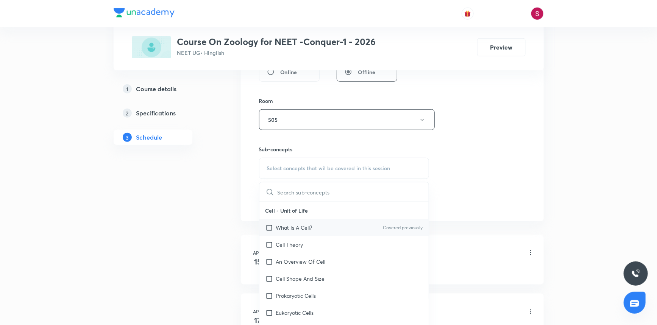
click at [302, 227] on p "What Is A Cell?" at bounding box center [294, 228] width 36 height 8
checkbox input "true"
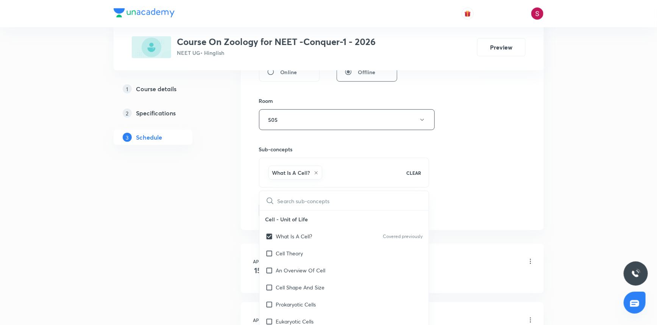
click at [484, 137] on div "Session 63 Live class Session title 37/99 Chemical Control and Integration - 03…" at bounding box center [392, 36] width 267 height 364
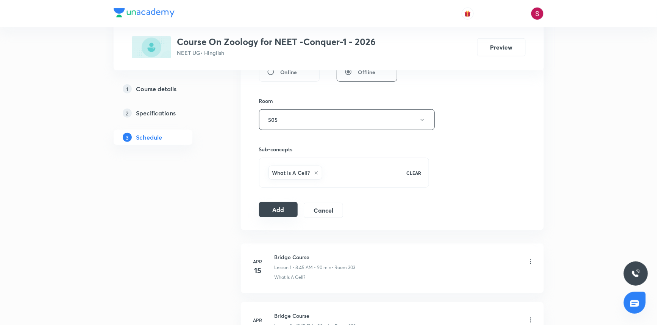
click at [275, 215] on button "Add" at bounding box center [278, 209] width 39 height 15
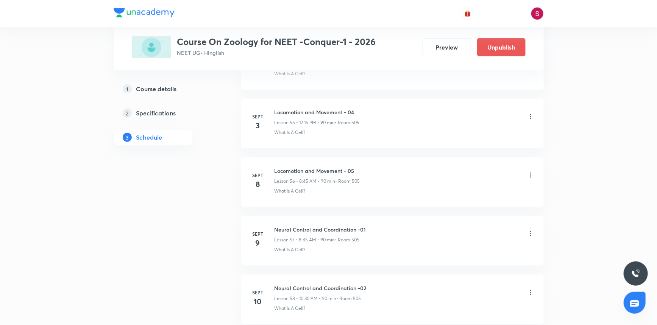
scroll to position [3627, 0]
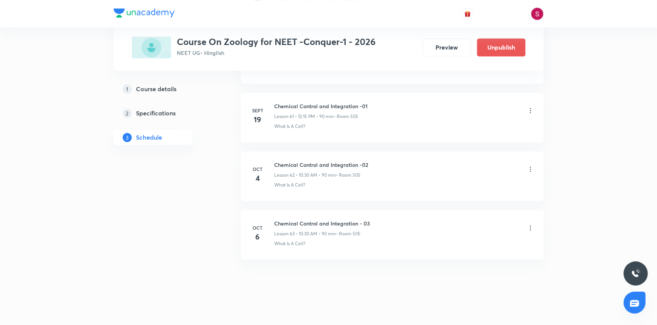
click at [339, 220] on h6 "Chemical Control and Integration - 03" at bounding box center [323, 224] width 96 height 8
copy h6 "Chemical Control and Integration - 03"
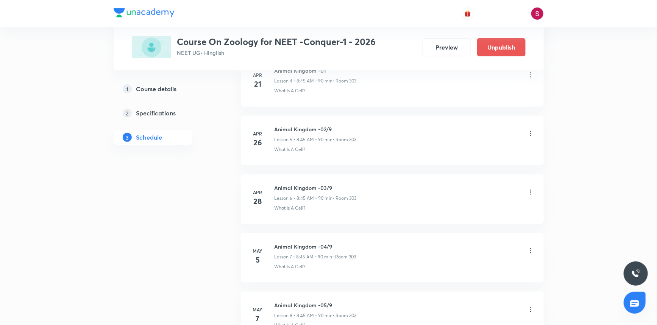
scroll to position [0, 0]
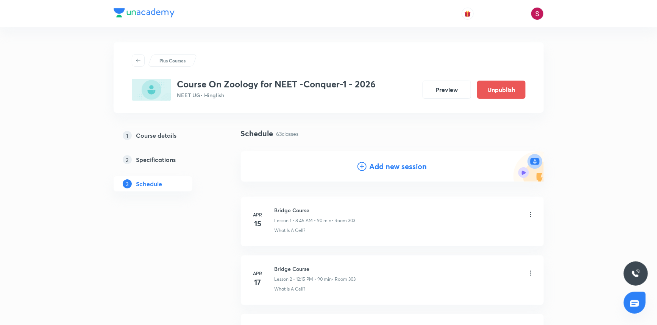
click at [385, 169] on h4 "Add new session" at bounding box center [399, 166] width 58 height 11
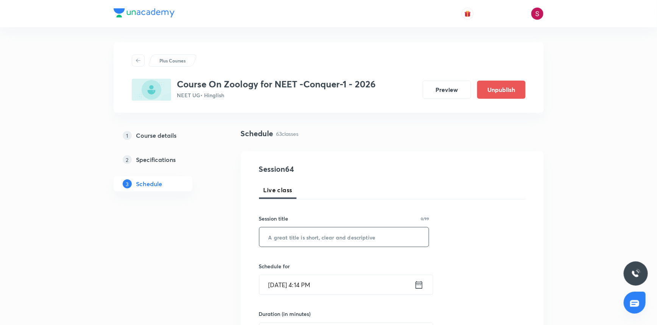
click at [324, 233] on input "text" at bounding box center [345, 237] width 170 height 19
paste input "Chemical Control and Integration - 03"
type input "Chemical Control and Integration - 04"
click at [320, 272] on div "Schedule for Oct 5, 2025, 4:14 PM ​" at bounding box center [344, 279] width 170 height 33
click at [317, 286] on input "Oct 5, 2025, 4:14 PM" at bounding box center [337, 284] width 155 height 19
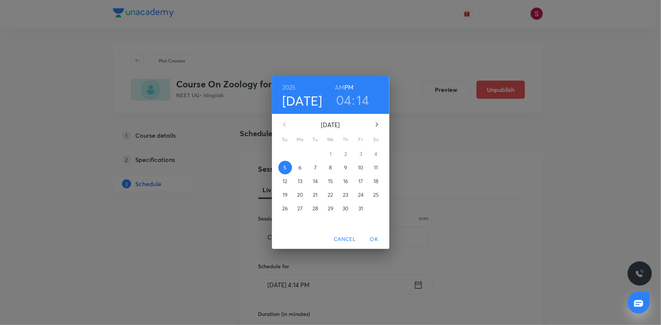
click at [316, 170] on p "7" at bounding box center [315, 168] width 3 height 8
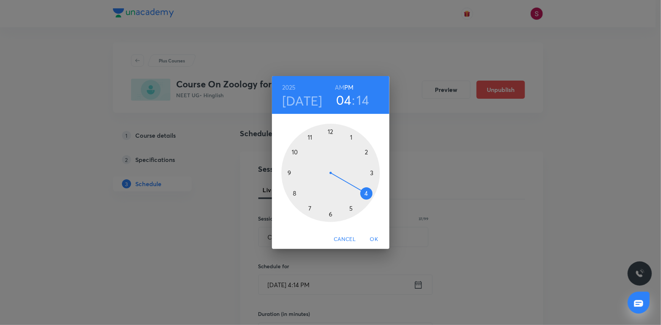
click at [295, 152] on div at bounding box center [330, 173] width 98 height 98
click at [336, 87] on h6 "AM" at bounding box center [339, 87] width 9 height 11
click at [330, 215] on div at bounding box center [330, 173] width 98 height 98
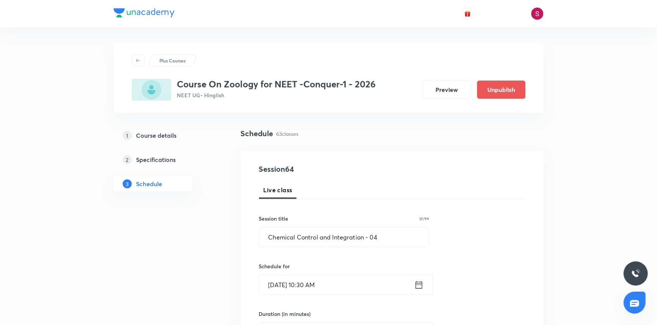
scroll to position [103, 0]
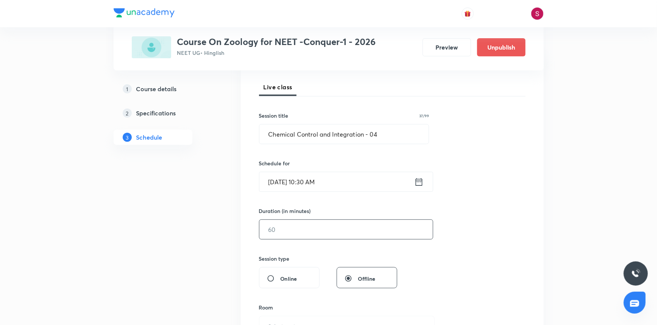
click at [312, 220] on div "​" at bounding box center [346, 230] width 174 height 20
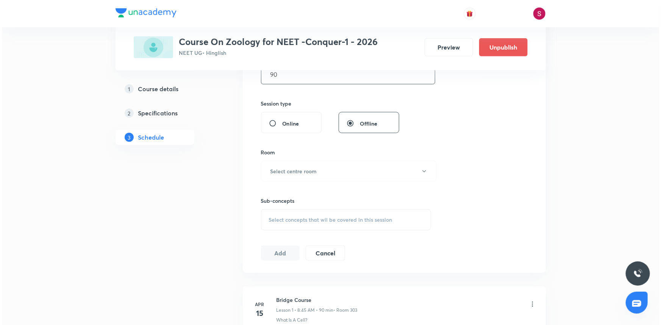
scroll to position [275, 0]
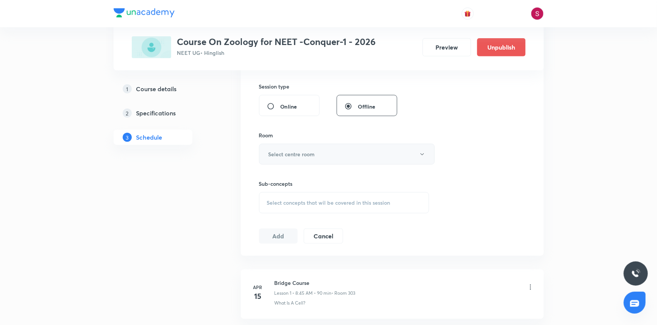
type input "90"
click at [288, 154] on h6 "Select centre room" at bounding box center [292, 154] width 47 height 8
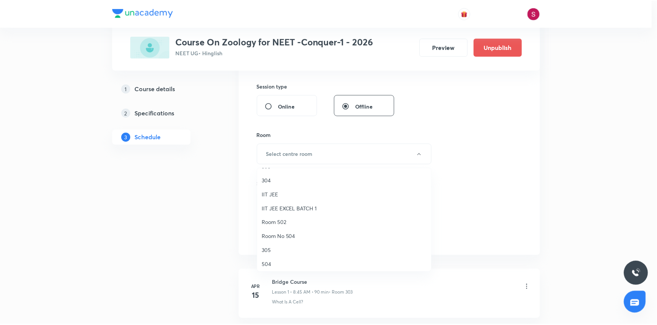
scroll to position [103, 0]
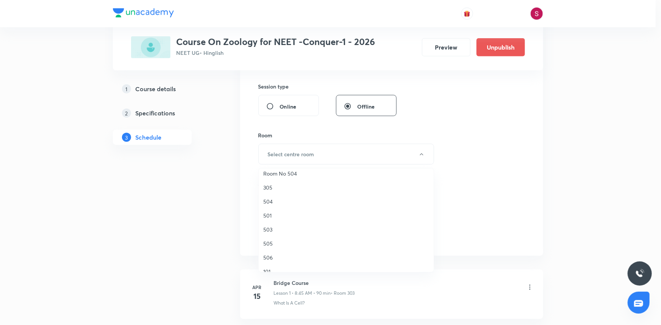
click at [274, 242] on span "505" at bounding box center [346, 244] width 166 height 8
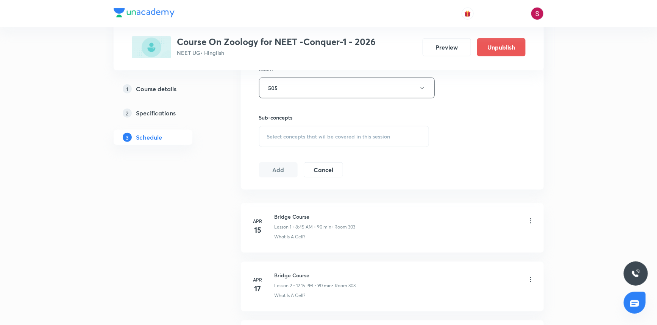
scroll to position [344, 0]
click at [294, 140] on div "Select concepts that wil be covered in this session" at bounding box center [344, 133] width 170 height 21
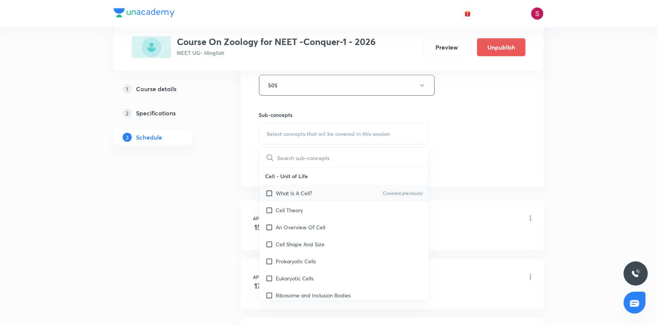
click at [287, 191] on p "What Is A Cell?" at bounding box center [294, 193] width 36 height 8
checkbox input "true"
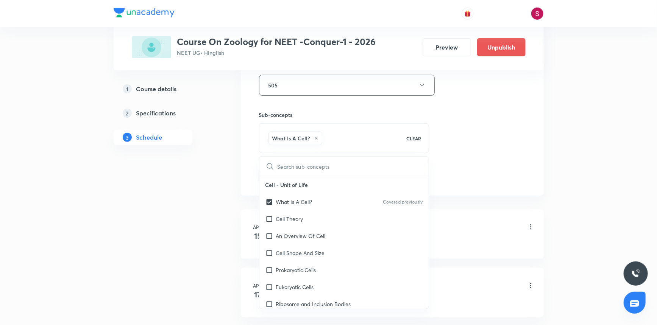
click at [472, 130] on div "Session 64 Live class Session title 37/99 Chemical Control and Integration - 04…" at bounding box center [392, 1] width 267 height 364
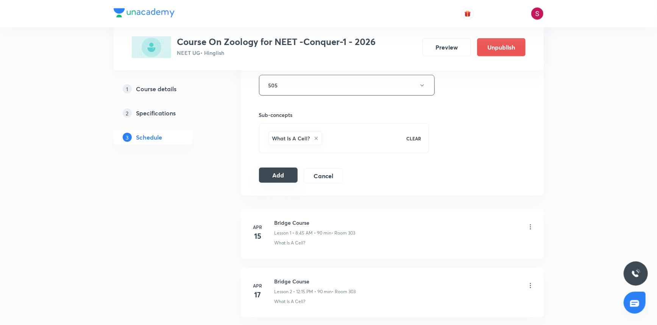
click at [277, 174] on button "Add" at bounding box center [278, 175] width 39 height 15
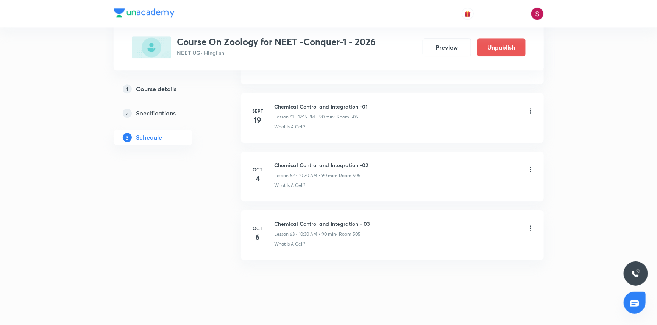
scroll to position [3627, 0]
click at [349, 279] on h6 "Chemical Control and Integration - 04" at bounding box center [323, 282] width 96 height 8
copy h6 "Chemical Control and Integration - 04"
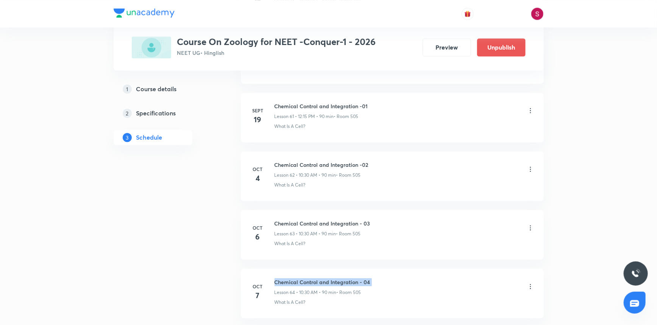
scroll to position [0, 0]
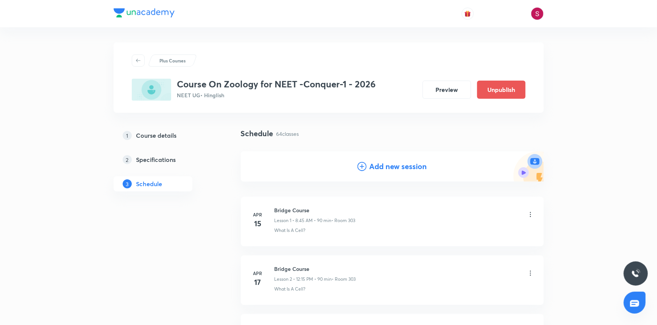
click at [384, 168] on h4 "Add new session" at bounding box center [399, 166] width 58 height 11
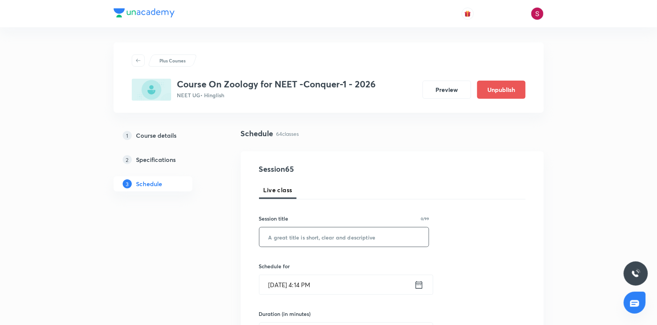
click at [330, 241] on input "text" at bounding box center [345, 237] width 170 height 19
paste input "Chemical Control and Integration - 04"
type input "Chemical Control and Integration - 05"
click at [347, 286] on input "Oct 5, 2025, 4:14 PM" at bounding box center [337, 284] width 155 height 19
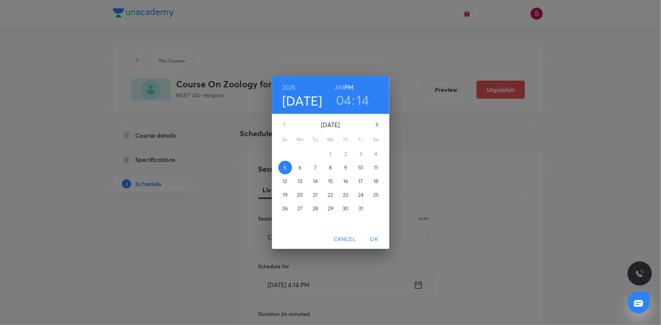
click at [329, 169] on p "8" at bounding box center [330, 168] width 3 height 8
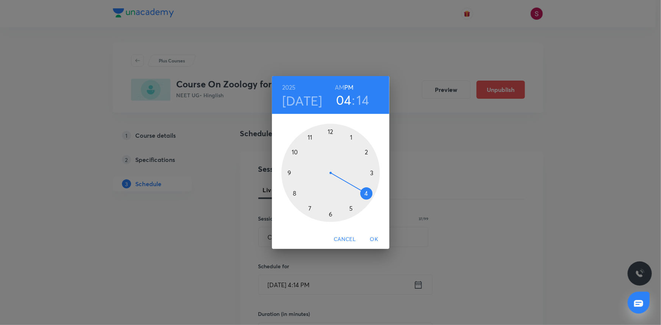
click at [295, 192] on div at bounding box center [330, 173] width 98 height 98
click at [336, 89] on h6 "AM" at bounding box center [339, 87] width 9 height 11
click at [290, 173] on div at bounding box center [330, 173] width 98 height 98
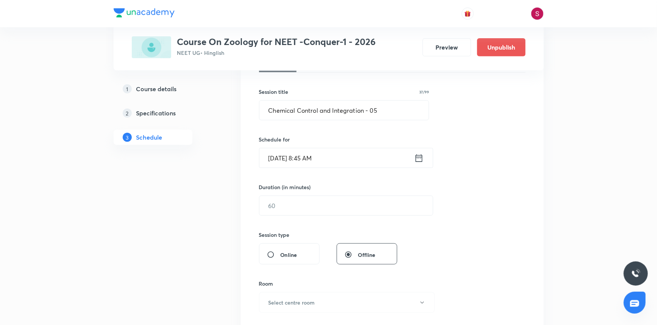
scroll to position [138, 0]
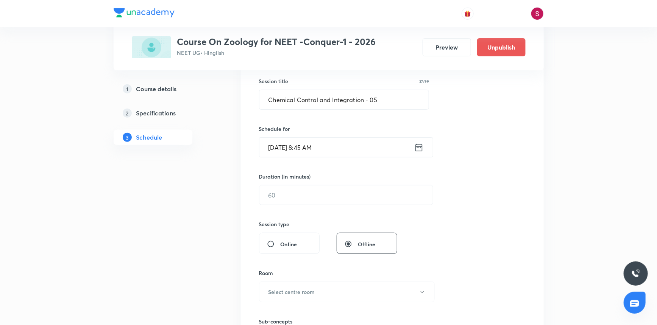
click at [306, 181] on div "Duration (in minutes) ​" at bounding box center [328, 189] width 138 height 33
click at [301, 187] on input "text" at bounding box center [347, 195] width 174 height 19
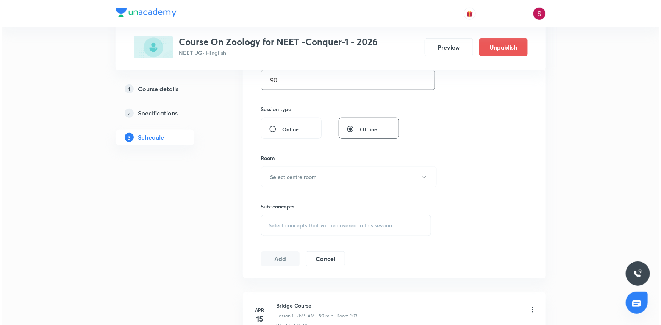
scroll to position [275, 0]
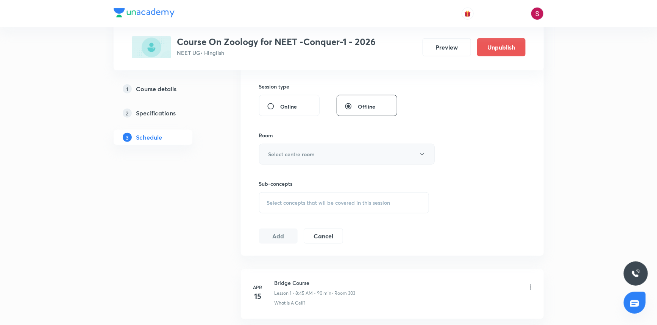
type input "90"
click at [274, 163] on button "Select centre room" at bounding box center [347, 154] width 176 height 21
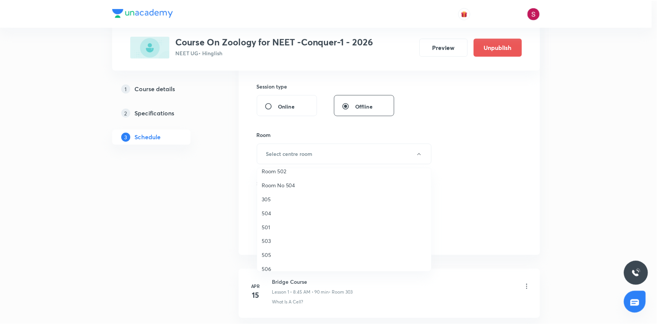
scroll to position [103, 0]
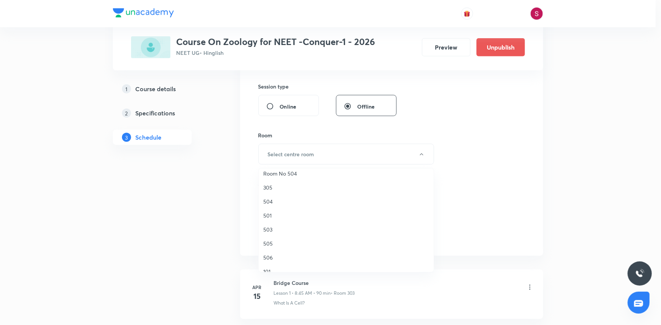
click at [269, 244] on span "505" at bounding box center [346, 244] width 166 height 8
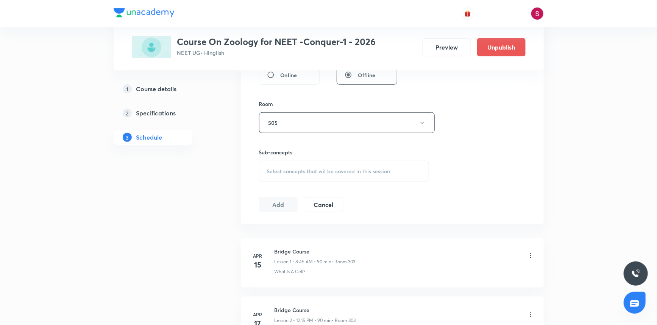
scroll to position [344, 0]
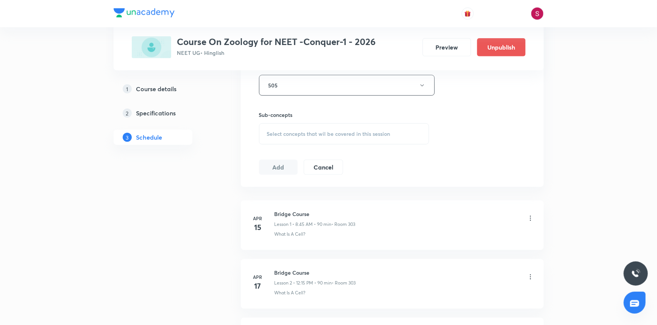
click at [308, 132] on span "Select concepts that wil be covered in this session" at bounding box center [328, 134] width 123 height 6
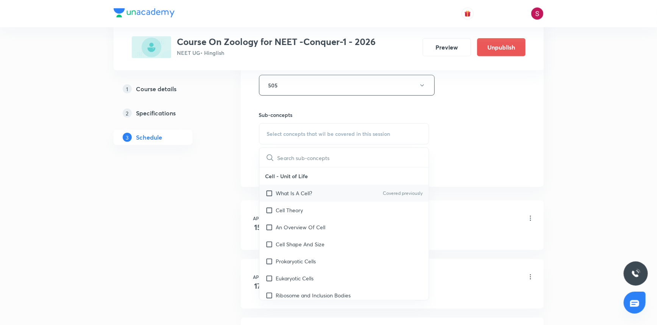
click at [289, 193] on p "What Is A Cell?" at bounding box center [294, 193] width 36 height 8
checkbox input "true"
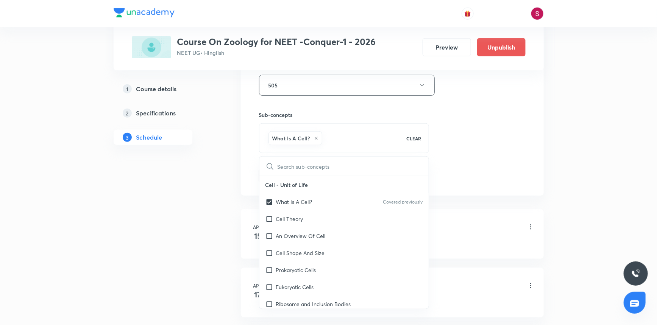
click at [459, 114] on div "Session 65 Live class Session title 37/99 Chemical Control and Integration - 05…" at bounding box center [392, 1] width 267 height 364
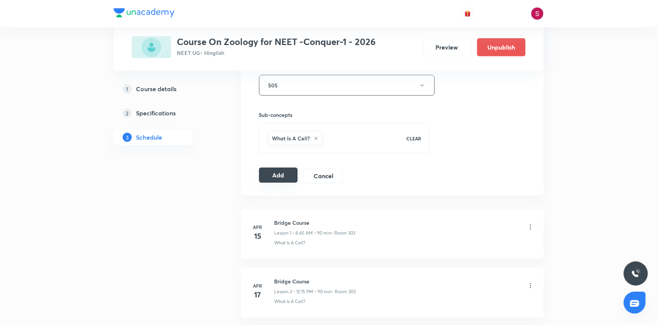
click at [293, 180] on button "Add" at bounding box center [278, 175] width 39 height 15
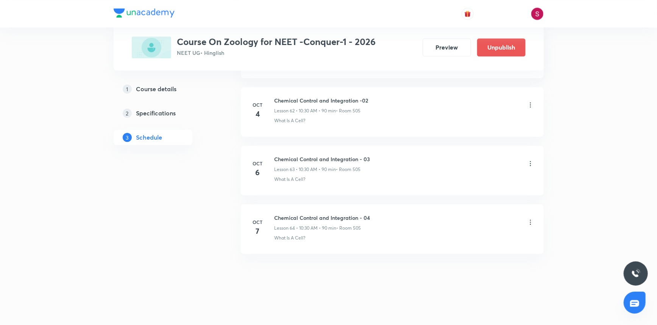
scroll to position [3686, 0]
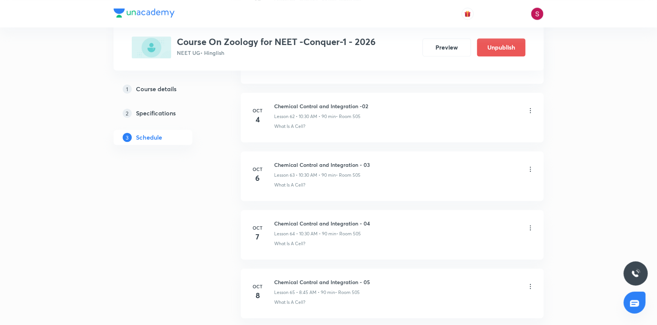
click at [349, 278] on h6 "Chemical Control and Integration - 05" at bounding box center [323, 282] width 96 height 8
copy h6 "Chemical Control and Integration - 05"
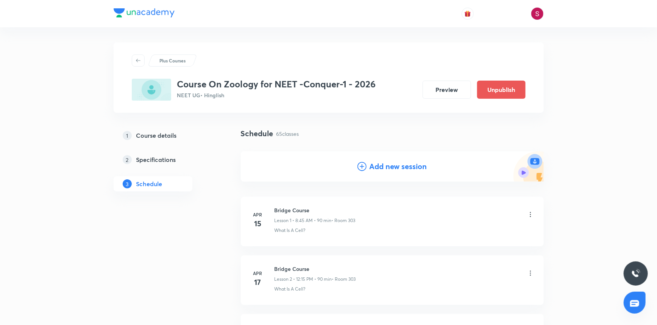
click at [372, 169] on h4 "Add new session" at bounding box center [399, 166] width 58 height 11
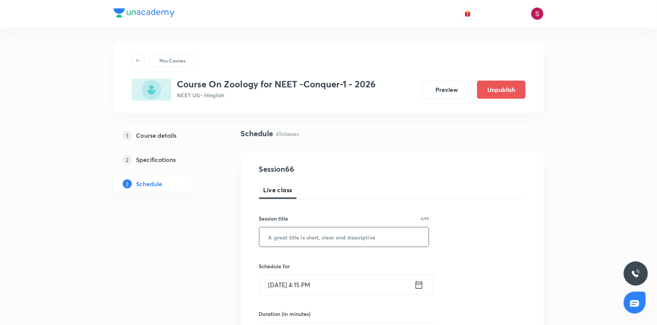
click at [337, 231] on input "text" at bounding box center [345, 237] width 170 height 19
paste input "Chemical Control and Integration - 05"
type input "Chemical Control and Integration - 06"
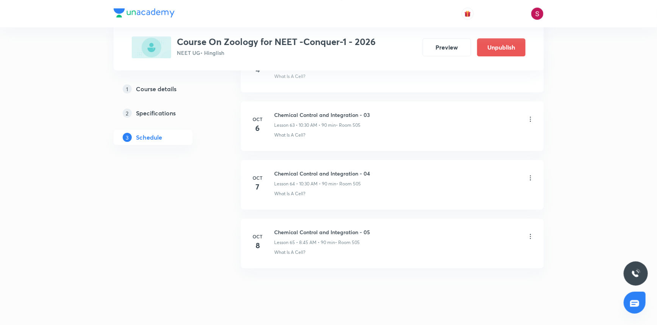
scroll to position [4092, 0]
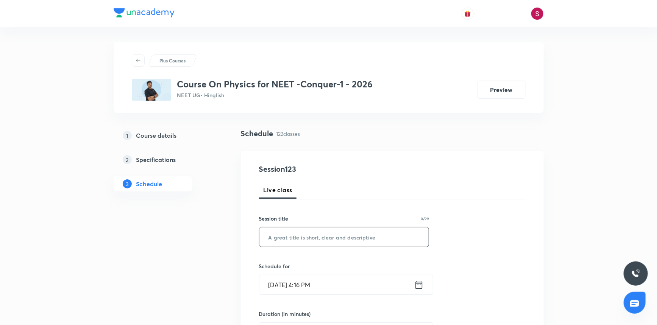
click at [278, 236] on input "text" at bounding box center [345, 237] width 170 height 19
type input "Simple Harmonic Motion - 01"
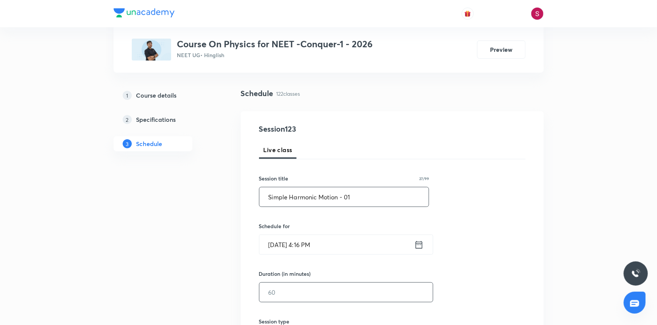
scroll to position [103, 0]
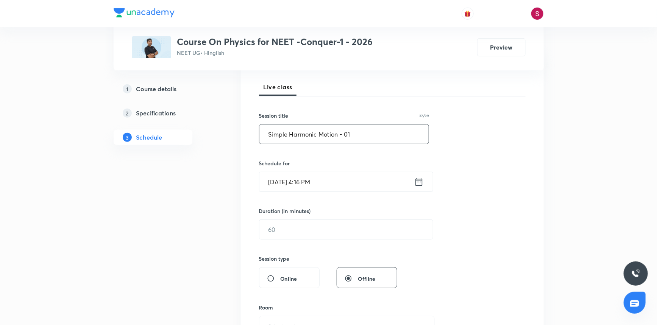
click at [335, 185] on input "[DATE] 4:16 PM" at bounding box center [337, 181] width 155 height 19
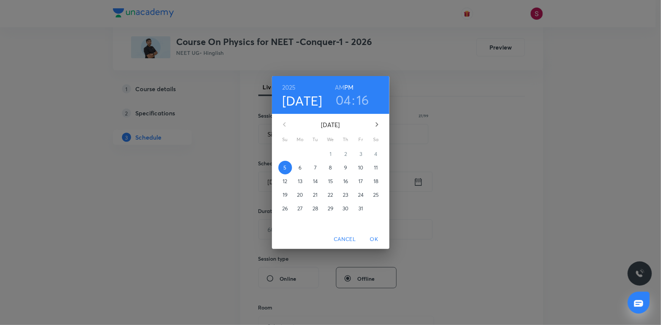
click at [303, 168] on span "6" at bounding box center [301, 168] width 14 height 8
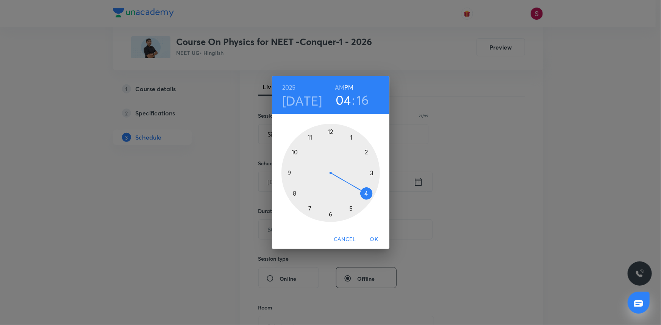
click at [331, 132] on div at bounding box center [330, 173] width 98 height 98
click at [371, 171] on div at bounding box center [330, 173] width 98 height 98
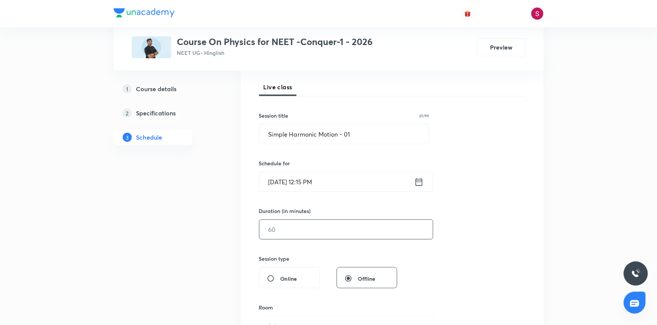
click at [325, 231] on input "text" at bounding box center [347, 229] width 174 height 19
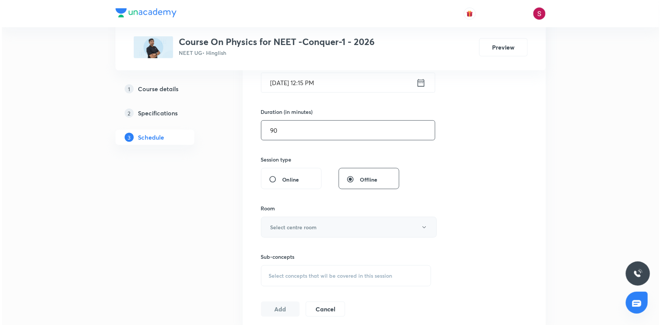
scroll to position [206, 0]
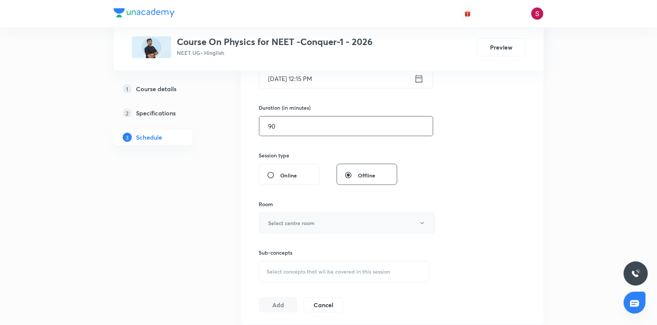
type input "90"
click at [291, 230] on button "Select centre room" at bounding box center [347, 223] width 176 height 21
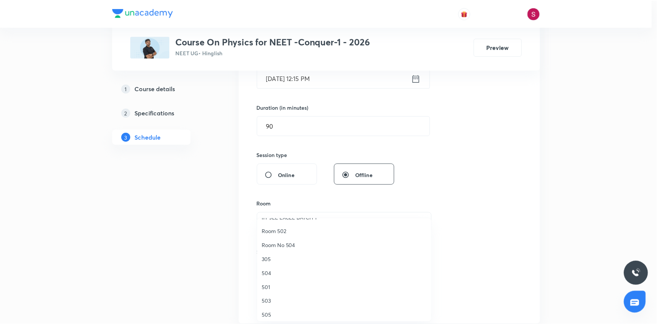
scroll to position [138, 0]
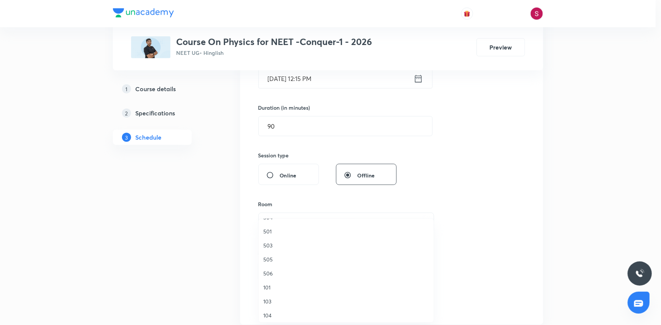
click at [273, 260] on span "505" at bounding box center [346, 260] width 166 height 8
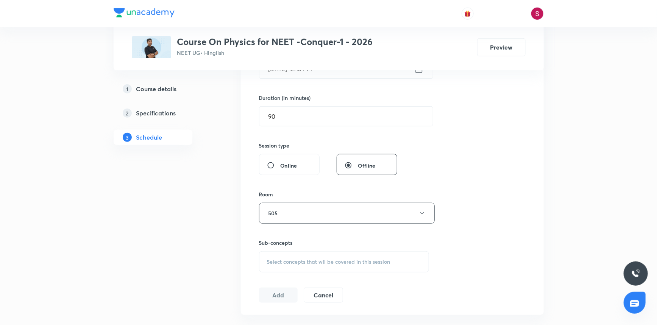
scroll to position [310, 0]
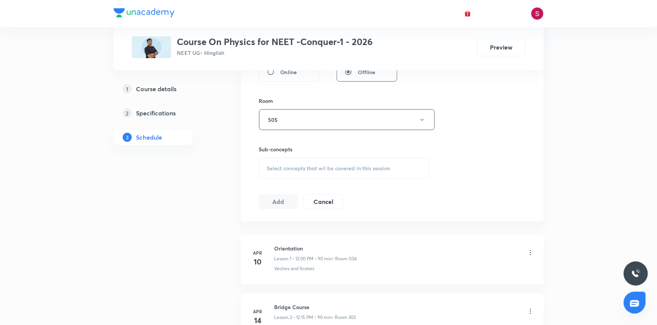
click at [288, 169] on span "Select concepts that wil be covered in this session" at bounding box center [328, 169] width 123 height 6
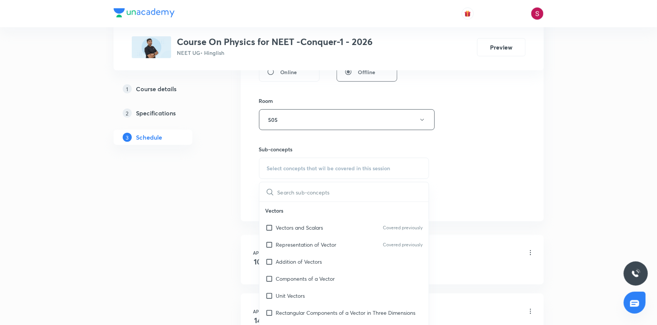
click at [281, 224] on p "Vectors and Scalars" at bounding box center [299, 228] width 47 height 8
checkbox input "true"
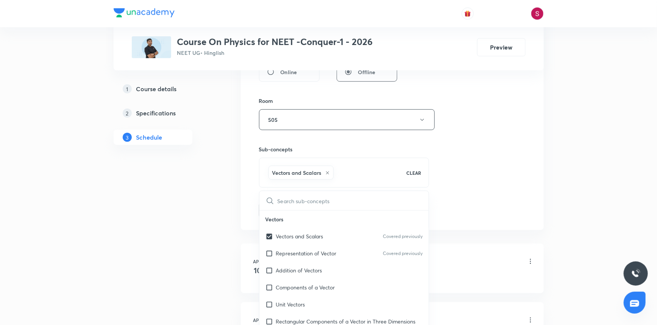
click at [491, 188] on div "Session 123 Live class Session title 27/99 Simple Harmonic Motion - 01 ​ Schedu…" at bounding box center [392, 36] width 267 height 364
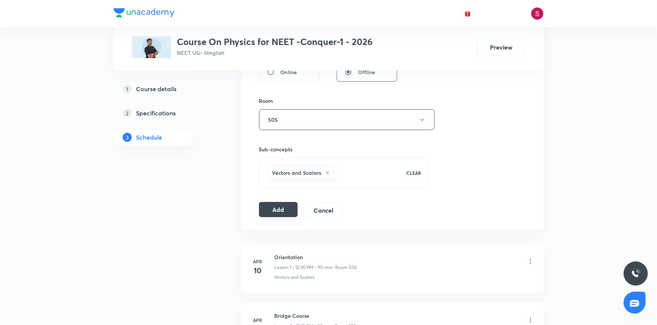
click at [284, 208] on button "Add" at bounding box center [278, 209] width 39 height 15
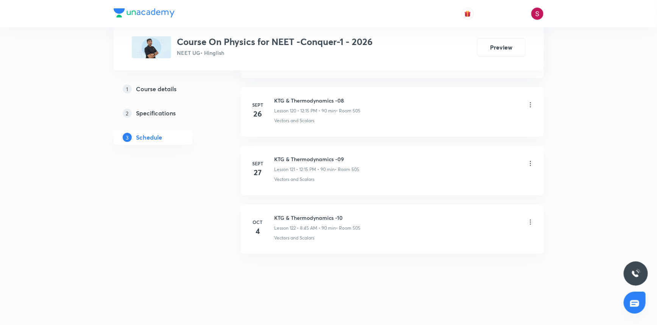
scroll to position [7087, 0]
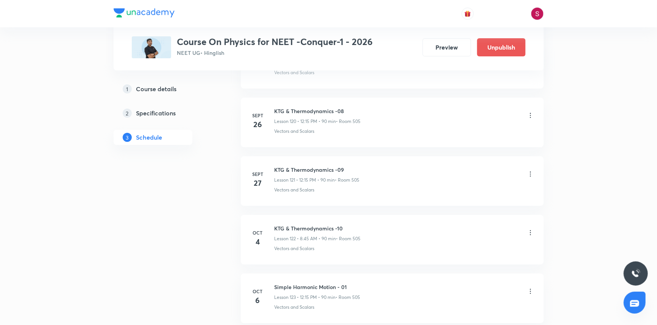
click at [317, 283] on h6 "Simple Harmonic Motion - 01" at bounding box center [318, 287] width 86 height 8
copy h6 "Simple Harmonic Motion - 01"
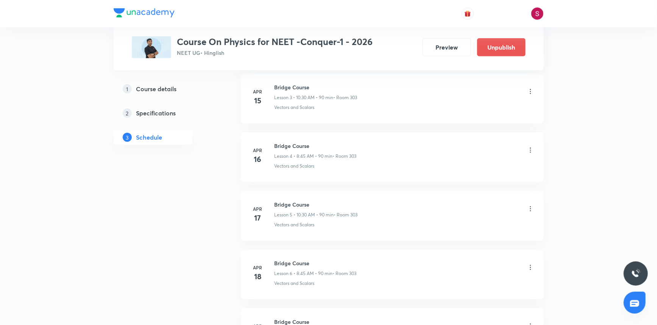
scroll to position [0, 0]
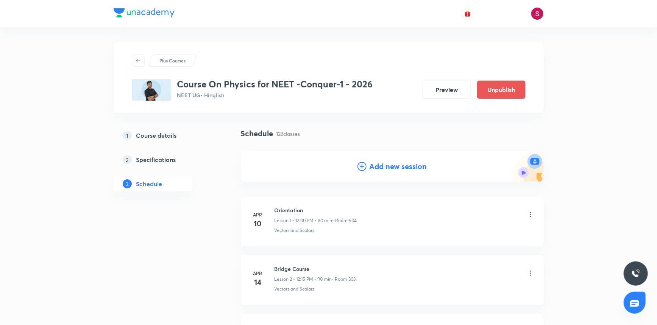
click at [386, 158] on div "Add new session" at bounding box center [392, 167] width 303 height 30
click at [383, 164] on h4 "Add new session" at bounding box center [399, 166] width 58 height 11
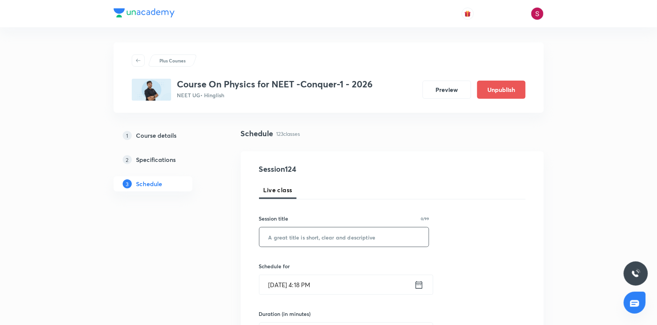
click at [321, 238] on input "text" at bounding box center [345, 237] width 170 height 19
paste input "Simple Harmonic Motion - 01"
type input "Simple Harmonic Motion - 02"
click at [319, 281] on input "[DATE] 4:18 PM" at bounding box center [337, 284] width 155 height 19
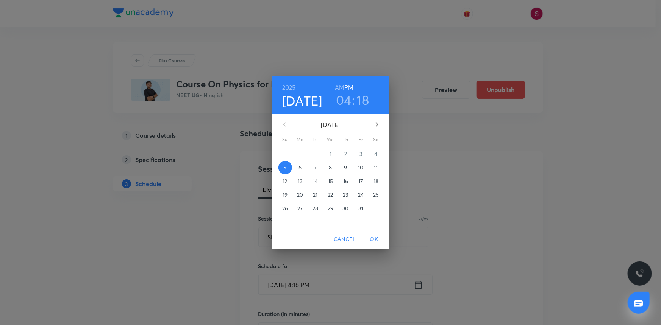
click at [314, 171] on p "7" at bounding box center [315, 168] width 3 height 8
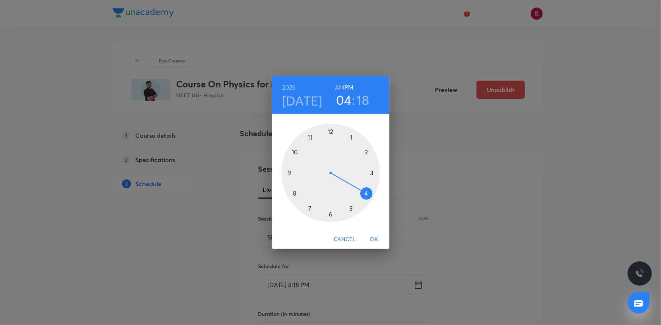
click at [331, 132] on div at bounding box center [330, 173] width 98 height 98
click at [374, 172] on div at bounding box center [330, 173] width 98 height 98
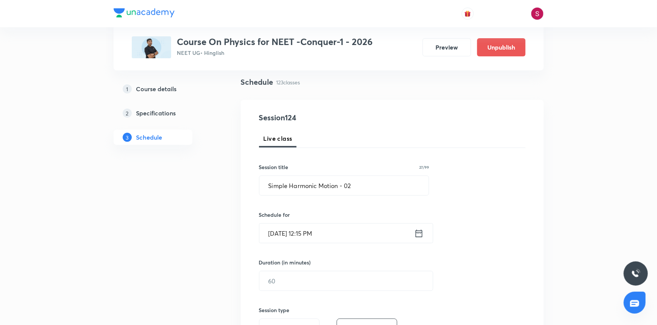
scroll to position [103, 0]
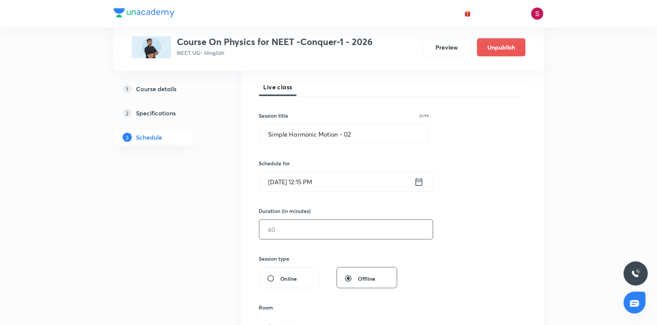
click at [280, 231] on input "text" at bounding box center [347, 229] width 174 height 19
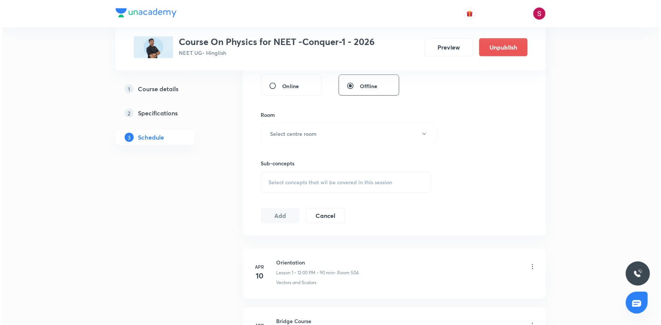
scroll to position [310, 0]
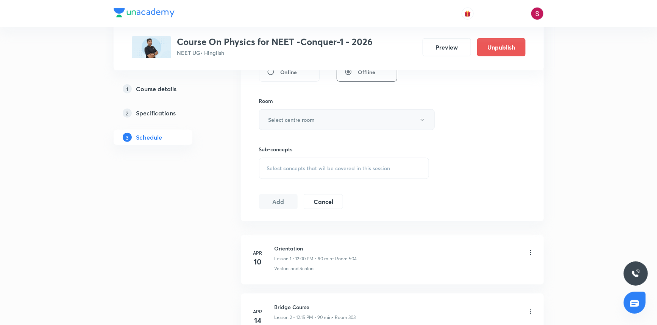
type input "90"
click at [293, 121] on h6 "Select centre room" at bounding box center [292, 120] width 47 height 8
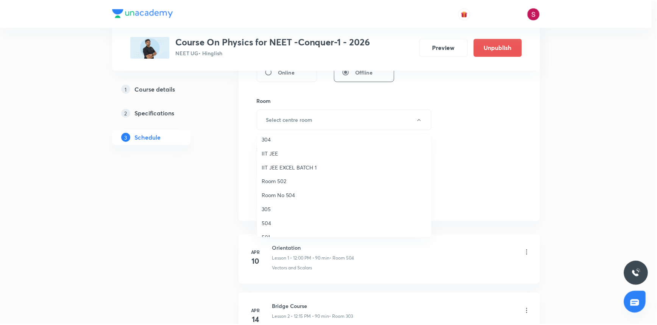
scroll to position [138, 0]
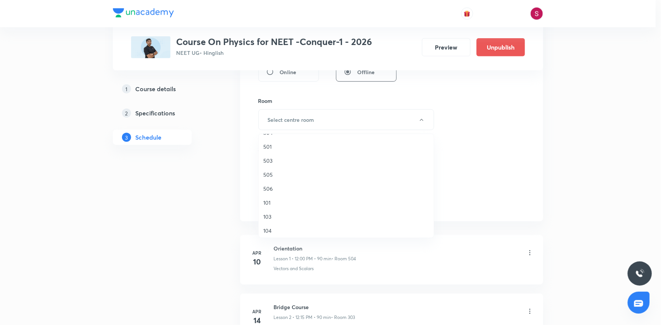
click at [270, 178] on span "505" at bounding box center [346, 175] width 166 height 8
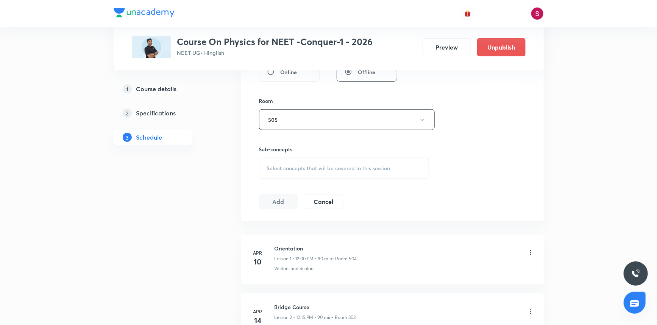
scroll to position [344, 0]
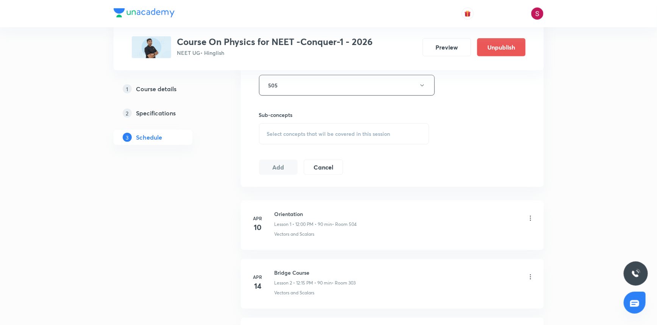
click at [325, 140] on div "Select concepts that wil be covered in this session" at bounding box center [344, 133] width 170 height 21
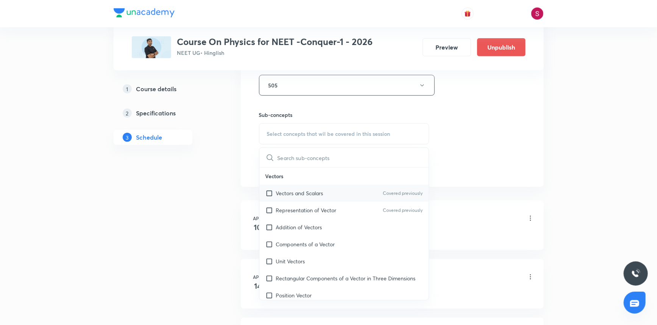
click at [300, 192] on p "Vectors and Scalars" at bounding box center [299, 193] width 47 height 8
checkbox input "true"
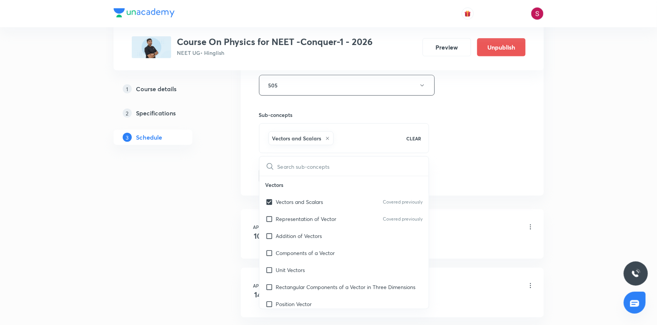
click at [474, 114] on div "Session 124 Live class Session title 27/99 Simple Harmonic Motion - 02 ​ Schedu…" at bounding box center [392, 1] width 267 height 364
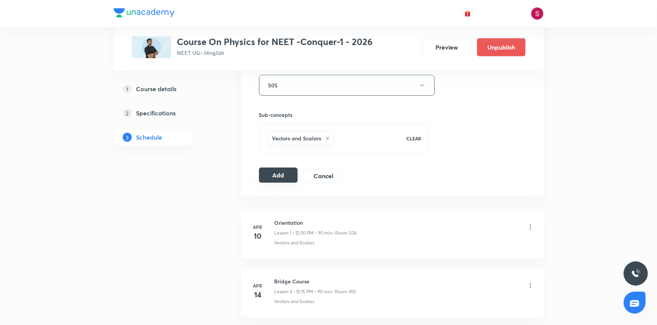
click at [281, 176] on button "Add" at bounding box center [278, 175] width 39 height 15
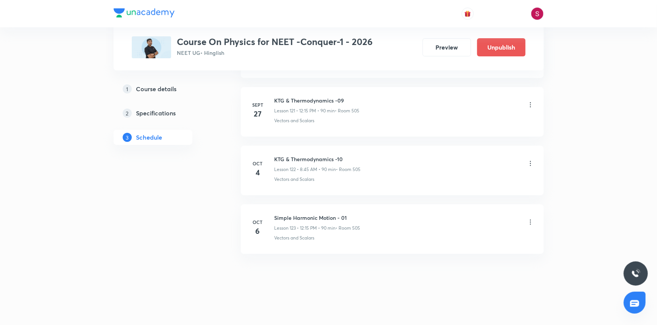
scroll to position [7145, 0]
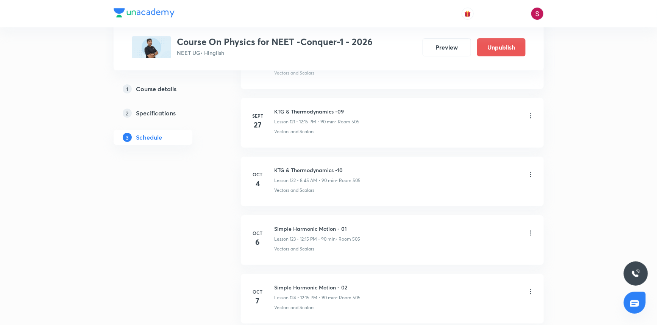
click at [310, 284] on h6 "Simple Harmonic Motion - 02" at bounding box center [318, 288] width 86 height 8
click at [313, 274] on li "[DATE] Simple Harmonic Motion - 02 Lesson 124 • 12:15 PM • 90 min • Room 505 Ve…" at bounding box center [392, 299] width 303 height 50
click at [311, 284] on h6 "Simple Harmonic Motion - 02" at bounding box center [318, 288] width 86 height 8
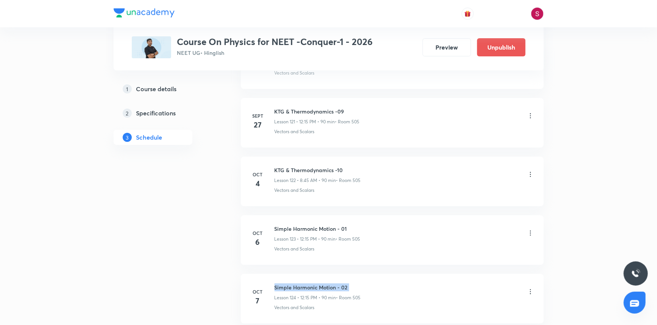
copy h6 "Simple Harmonic Motion - 02"
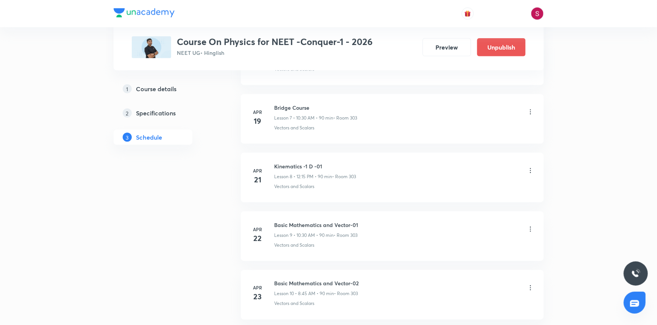
scroll to position [0, 0]
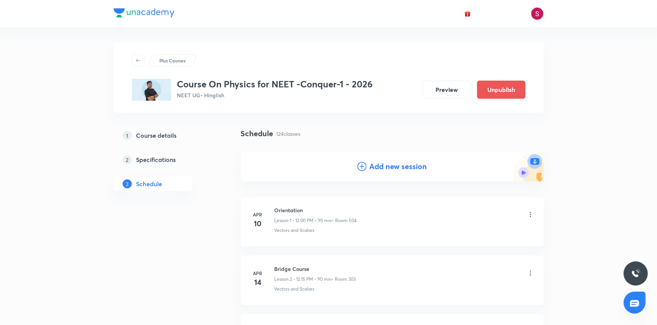
click at [398, 157] on div "Add new session" at bounding box center [392, 167] width 303 height 30
click at [394, 164] on h4 "Add new session" at bounding box center [399, 166] width 58 height 11
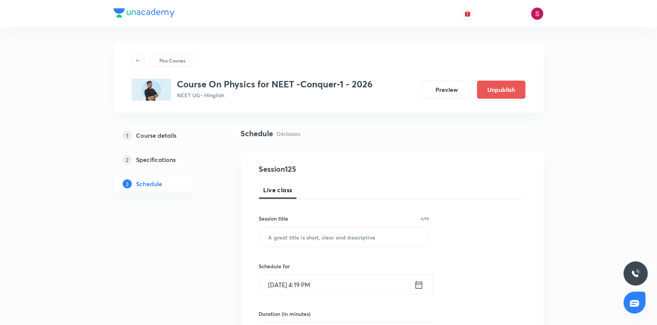
click at [339, 222] on div "Session title 0/99" at bounding box center [344, 219] width 170 height 8
click at [322, 239] on input "text" at bounding box center [345, 237] width 170 height 19
paste input "Simple Harmonic Motion - 02"
type input "Simple Harmonic Motion - 03"
click at [345, 282] on input "[DATE] 4:19 PM" at bounding box center [337, 284] width 155 height 19
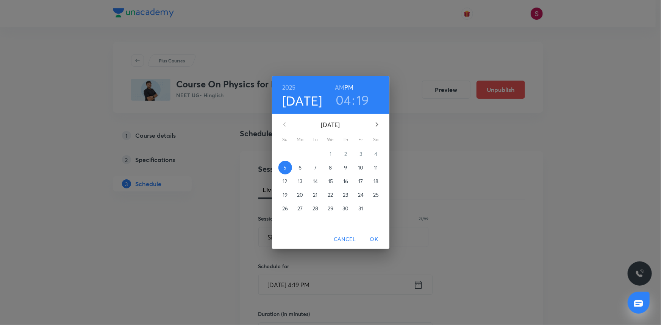
click at [331, 166] on p "8" at bounding box center [330, 168] width 3 height 8
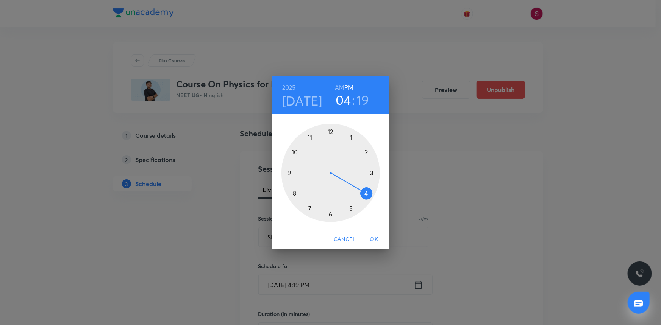
click at [328, 133] on div at bounding box center [330, 173] width 98 height 98
click at [371, 172] on div at bounding box center [330, 173] width 98 height 98
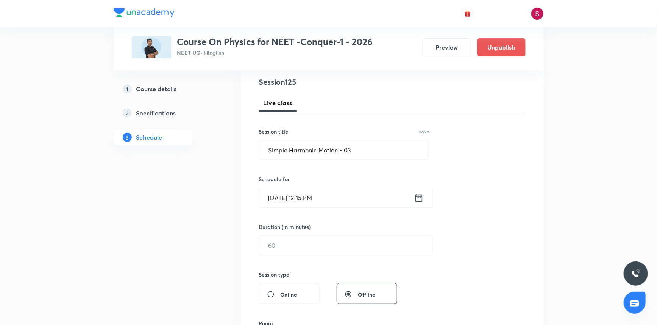
scroll to position [138, 0]
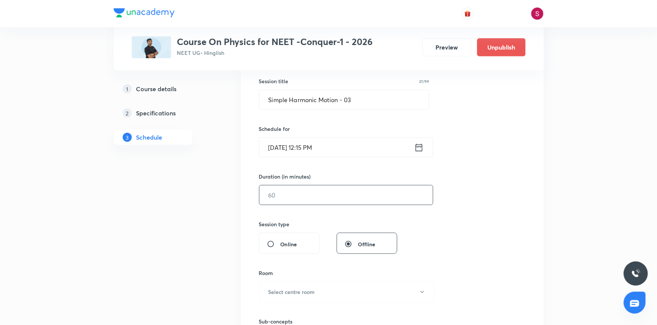
click at [293, 197] on input "text" at bounding box center [347, 195] width 174 height 19
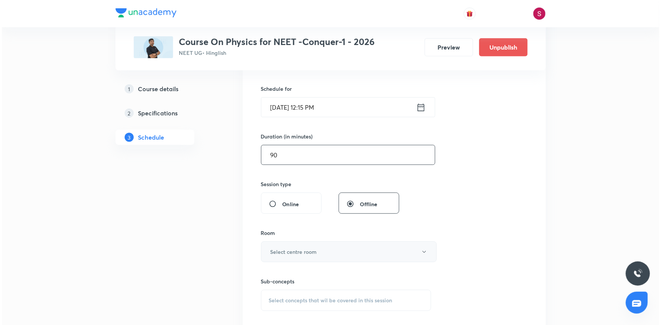
scroll to position [241, 0]
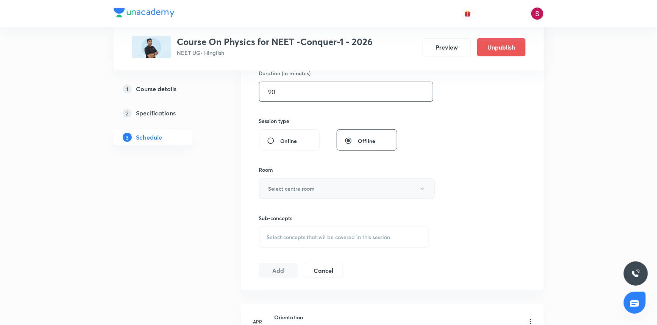
type input "90"
click at [281, 185] on h6 "Select centre room" at bounding box center [292, 189] width 47 height 8
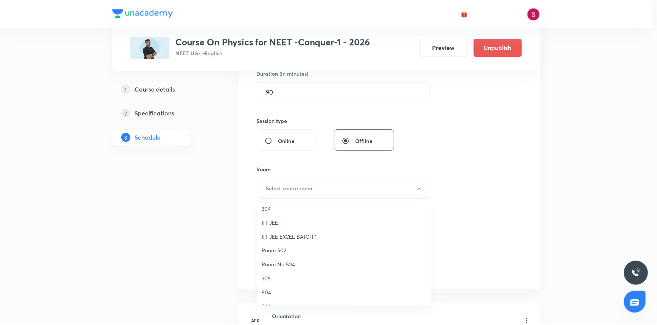
scroll to position [103, 0]
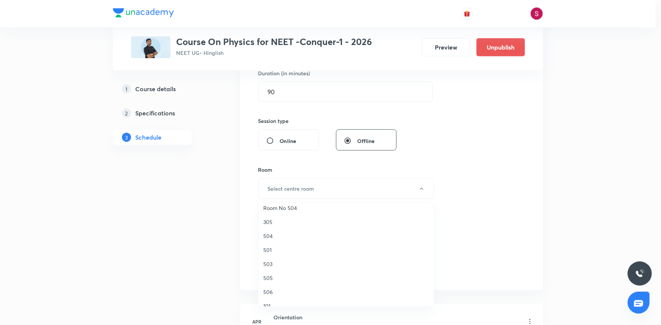
click at [267, 277] on span "505" at bounding box center [346, 278] width 166 height 8
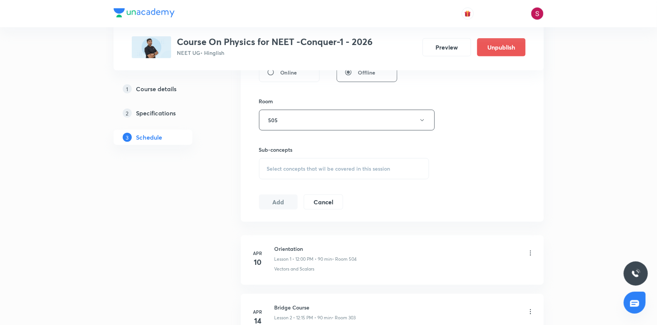
scroll to position [310, 0]
click at [299, 170] on span "Select concepts that wil be covered in this session" at bounding box center [328, 169] width 123 height 6
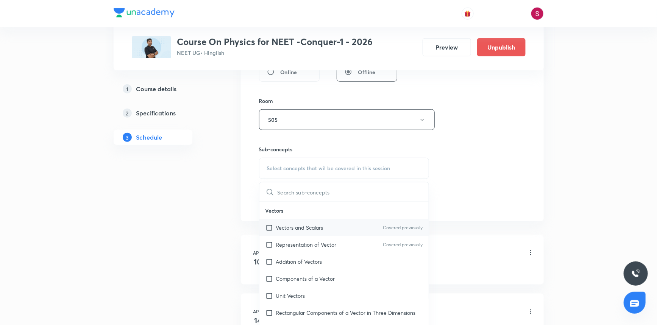
click at [288, 231] on div "Vectors and Scalars Covered previously" at bounding box center [345, 227] width 170 height 17
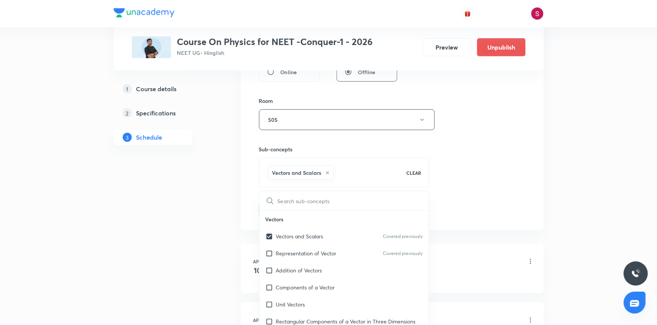
checkbox input "true"
click at [463, 130] on div "Session 125 Live class Session title 27/99 Simple Harmonic Motion - 03 ​ Schedu…" at bounding box center [392, 36] width 267 height 364
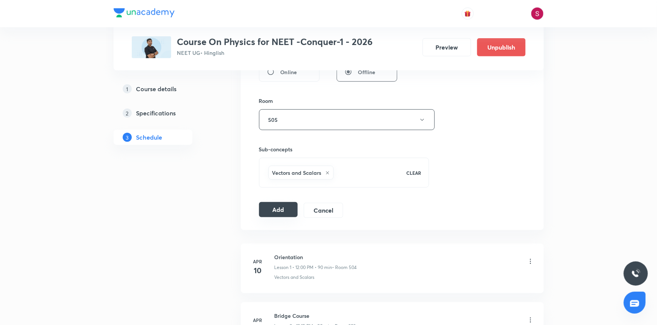
click at [292, 207] on button "Add" at bounding box center [278, 209] width 39 height 15
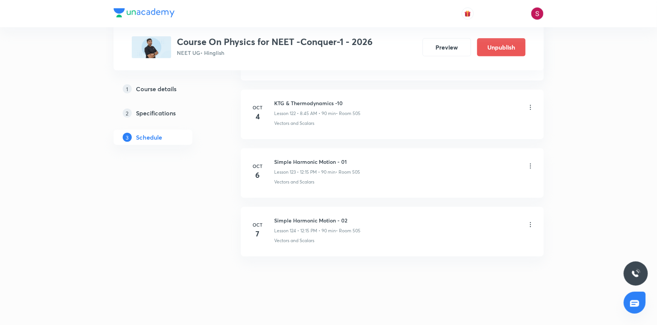
scroll to position [7204, 0]
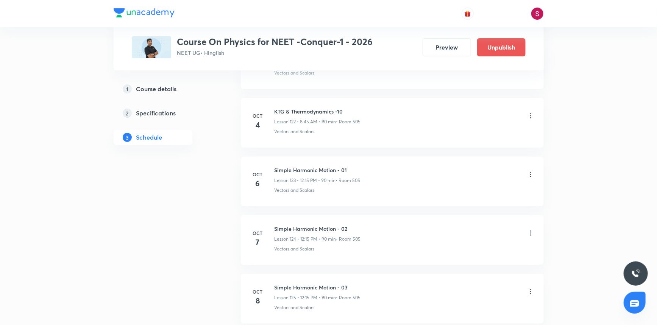
click at [325, 284] on h6 "Simple Harmonic Motion - 03" at bounding box center [318, 288] width 86 height 8
copy h6 "Simple Harmonic Motion - 03"
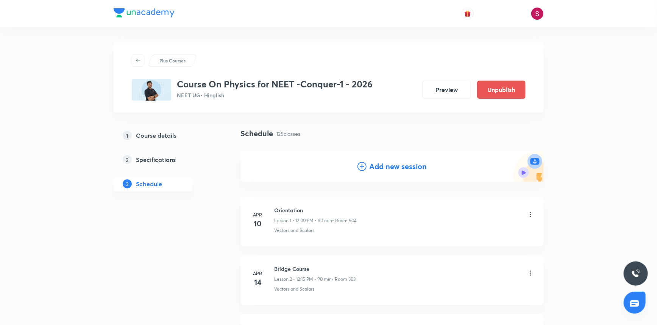
click at [392, 169] on h4 "Add new session" at bounding box center [399, 166] width 58 height 11
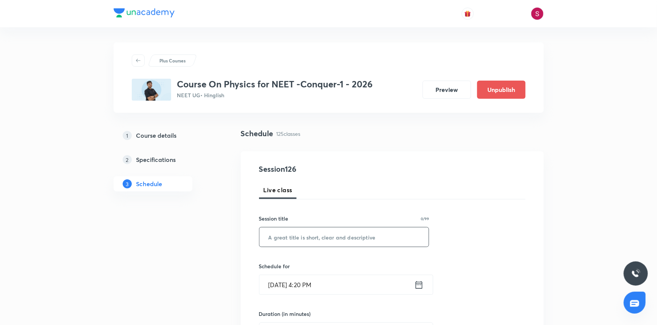
click at [300, 237] on input "text" at bounding box center [345, 237] width 170 height 19
paste input "Simple Harmonic Motion - 03"
type input "Simple Harmonic Motion - 04"
click at [328, 288] on input "[DATE] 4:20 PM" at bounding box center [337, 284] width 155 height 19
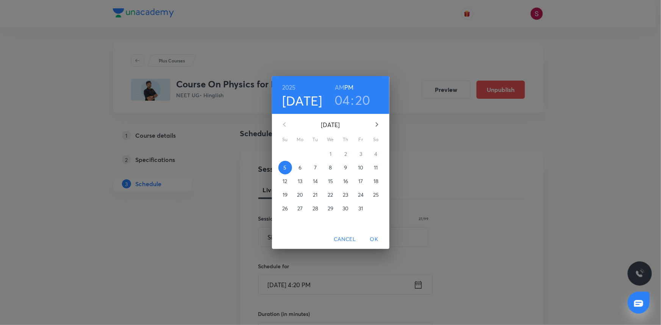
click at [344, 167] on p "9" at bounding box center [345, 168] width 3 height 8
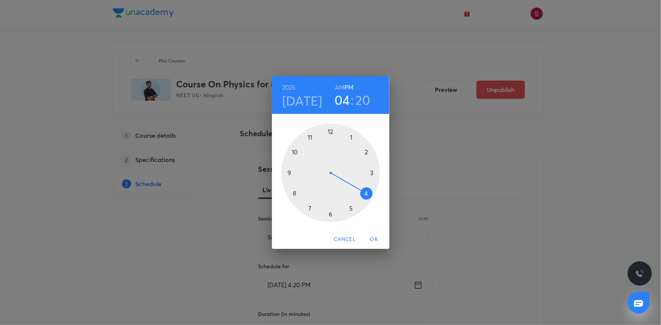
click at [297, 153] on div at bounding box center [330, 173] width 98 height 98
click at [339, 89] on h6 "AM" at bounding box center [339, 87] width 9 height 11
click at [329, 214] on div at bounding box center [330, 173] width 98 height 98
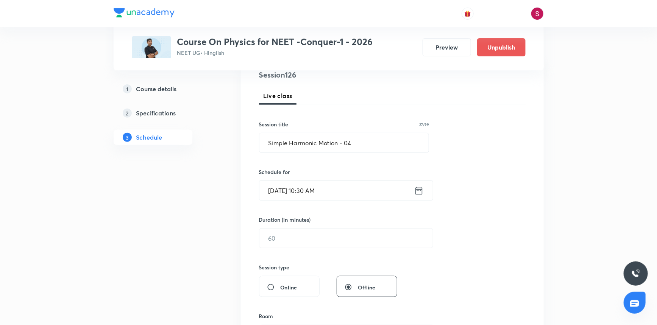
scroll to position [103, 0]
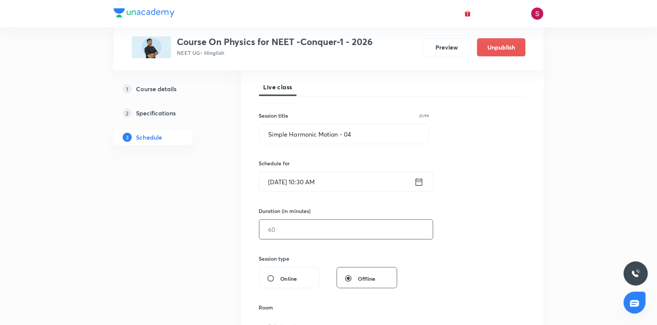
click at [311, 239] on input "text" at bounding box center [347, 229] width 174 height 19
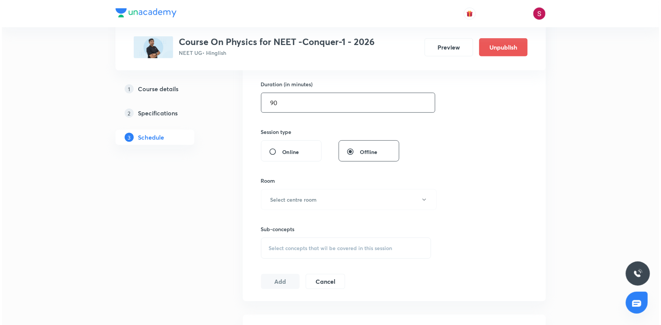
scroll to position [241, 0]
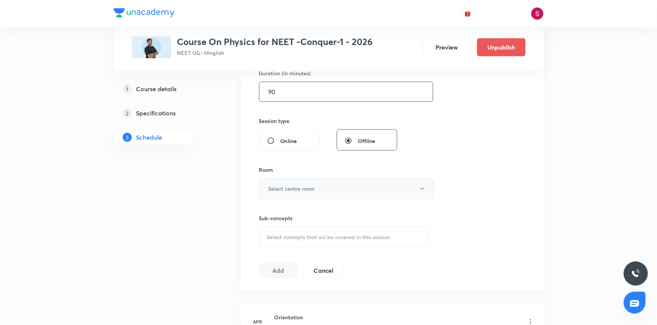
type input "90"
click at [296, 196] on button "Select centre room" at bounding box center [347, 188] width 176 height 21
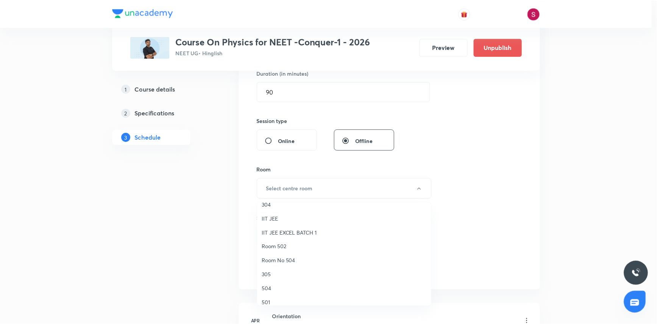
scroll to position [103, 0]
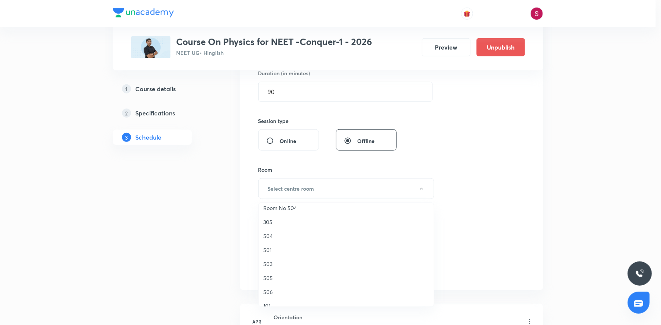
click at [275, 273] on li "505" at bounding box center [346, 278] width 175 height 14
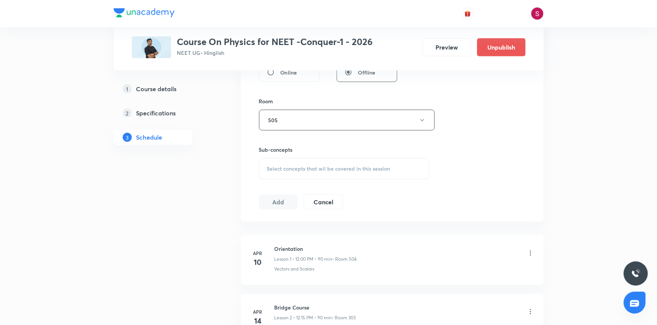
scroll to position [310, 0]
click at [300, 161] on div "Select concepts that wil be covered in this session" at bounding box center [344, 168] width 170 height 21
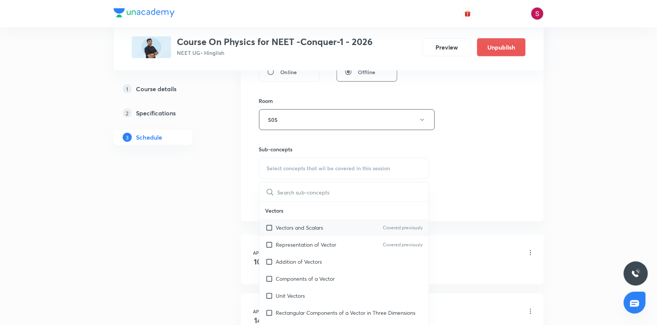
click at [293, 226] on p "Vectors and Scalars" at bounding box center [299, 228] width 47 height 8
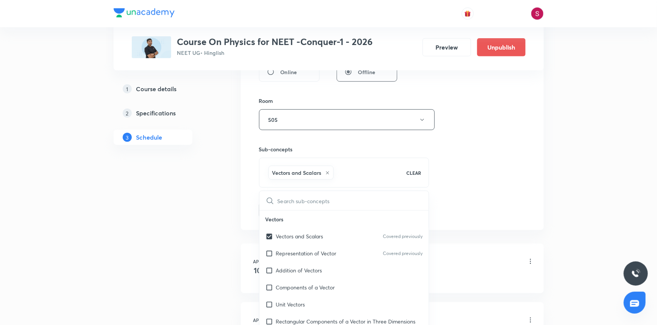
checkbox input "true"
click at [496, 142] on div "Session 126 Live class Session title 27/99 Simple Harmonic Motion - 04 ​ Schedu…" at bounding box center [392, 36] width 267 height 364
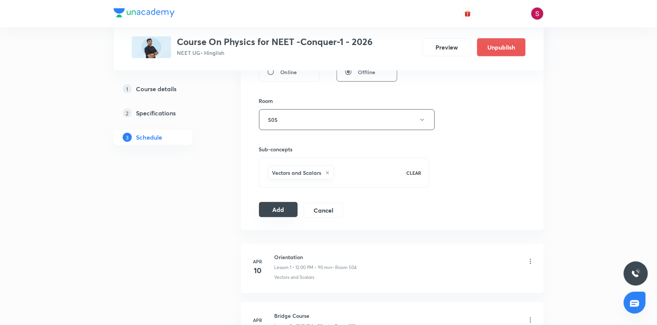
click at [283, 211] on button "Add" at bounding box center [278, 209] width 39 height 15
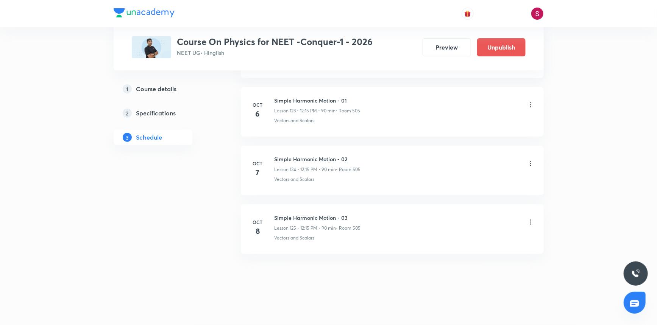
scroll to position [7263, 0]
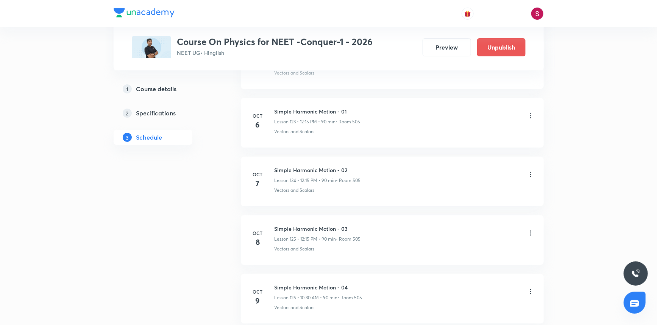
click at [324, 284] on h6 "Simple Harmonic Motion - 04" at bounding box center [319, 288] width 88 height 8
copy h6 "Simple Harmonic Motion - 04"
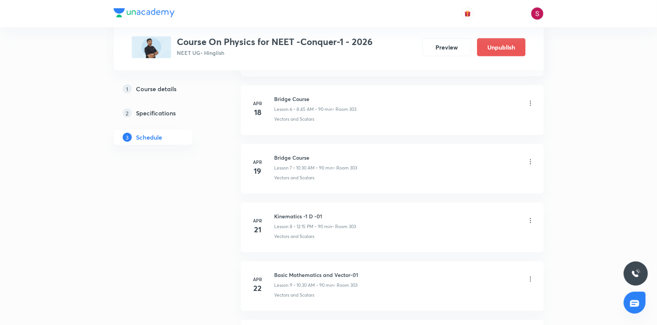
scroll to position [0, 0]
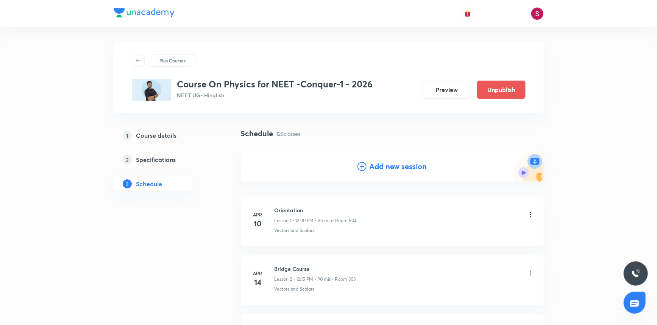
click at [381, 155] on div "Add new session" at bounding box center [392, 167] width 303 height 30
click at [378, 165] on h4 "Add new session" at bounding box center [399, 166] width 58 height 11
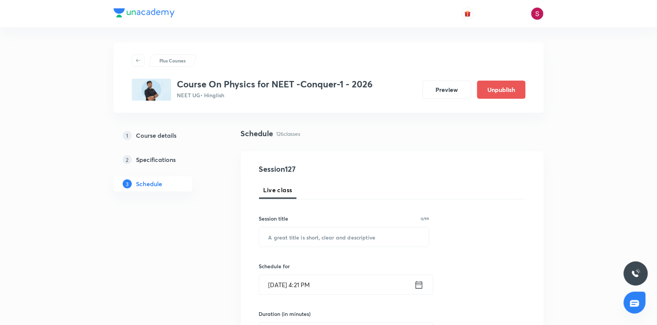
click at [333, 223] on div "Session title 0/99 ​" at bounding box center [344, 231] width 170 height 33
click at [323, 235] on input "text" at bounding box center [345, 237] width 170 height 19
paste input "Simple Harmonic Motion - 04"
type input "Simple Harmonic Motion - 05"
click at [367, 287] on input "[DATE] 4:21 PM" at bounding box center [337, 284] width 155 height 19
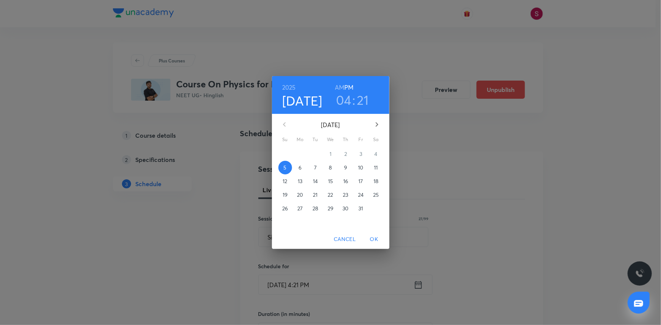
click at [361, 167] on p "10" at bounding box center [360, 168] width 5 height 8
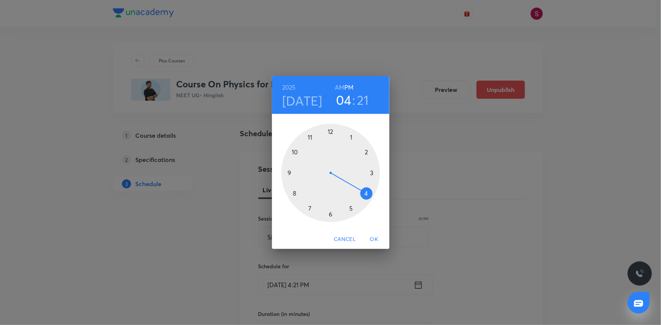
click at [294, 192] on div at bounding box center [330, 173] width 98 height 98
click at [341, 87] on h6 "AM" at bounding box center [339, 87] width 9 height 11
click at [287, 172] on div at bounding box center [330, 173] width 98 height 98
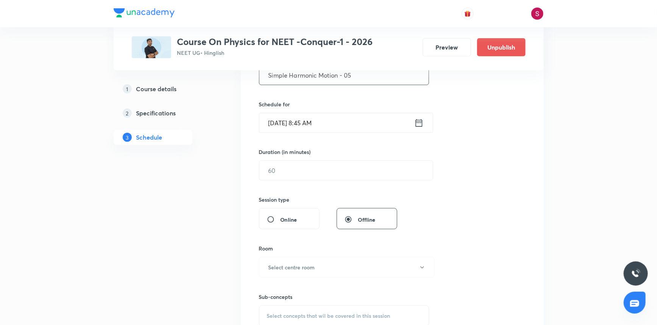
scroll to position [172, 0]
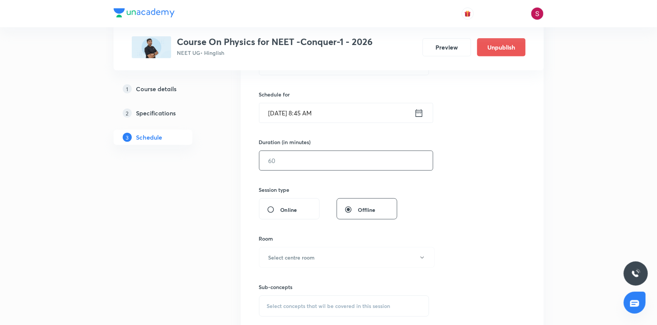
click at [318, 164] on input "text" at bounding box center [347, 160] width 174 height 19
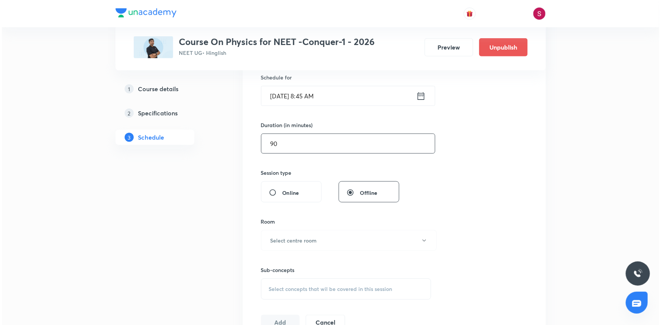
scroll to position [275, 0]
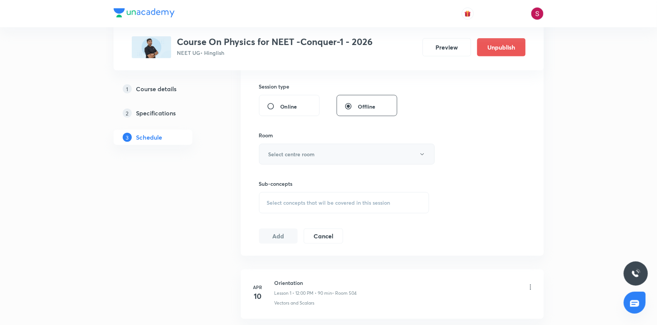
type input "90"
click at [292, 159] on button "Select centre room" at bounding box center [347, 154] width 176 height 21
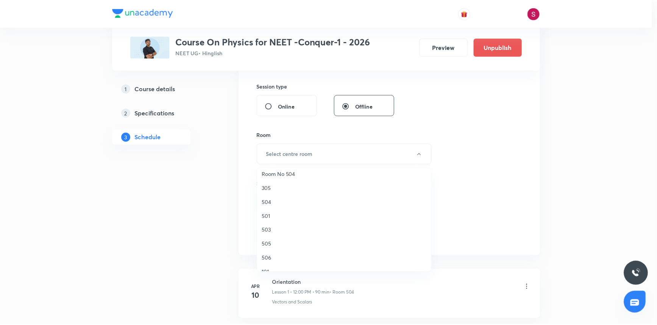
scroll to position [103, 0]
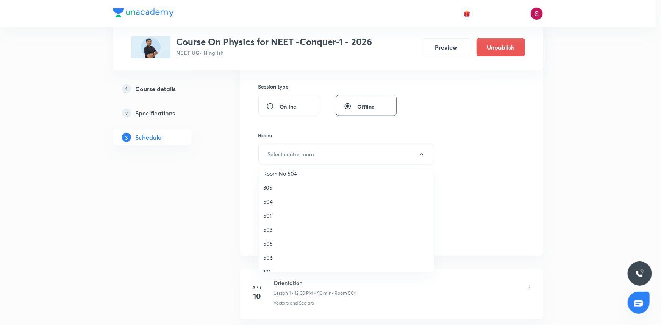
click at [259, 243] on li "505" at bounding box center [346, 244] width 175 height 14
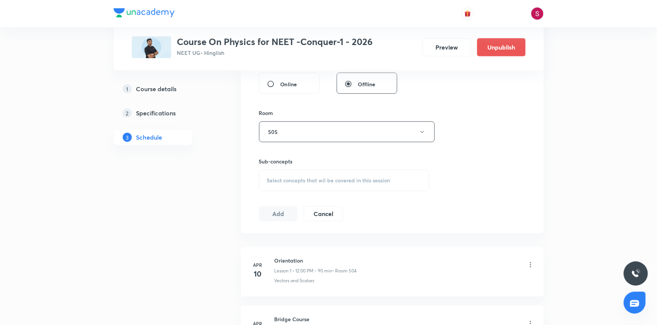
scroll to position [310, 0]
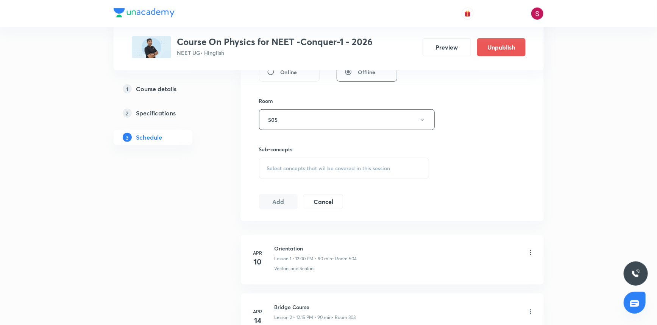
click at [296, 167] on span "Select concepts that wil be covered in this session" at bounding box center [328, 169] width 123 height 6
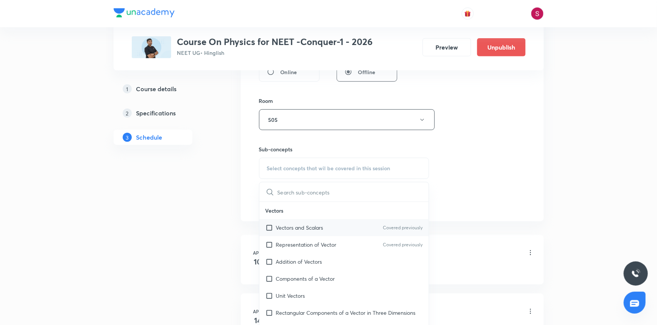
click at [304, 224] on p "Vectors and Scalars" at bounding box center [299, 228] width 47 height 8
checkbox input "true"
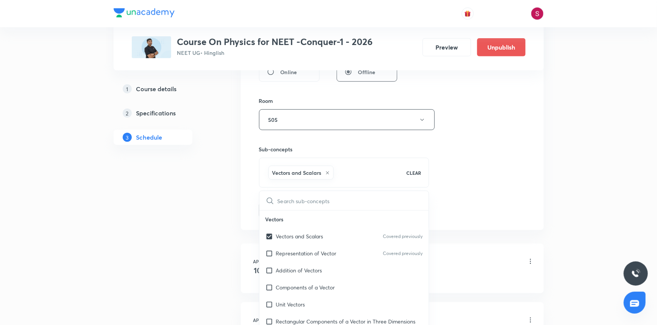
click at [499, 135] on div "Session 127 Live class Session title 27/99 Simple Harmonic Motion - 05 ​ Schedu…" at bounding box center [392, 36] width 267 height 364
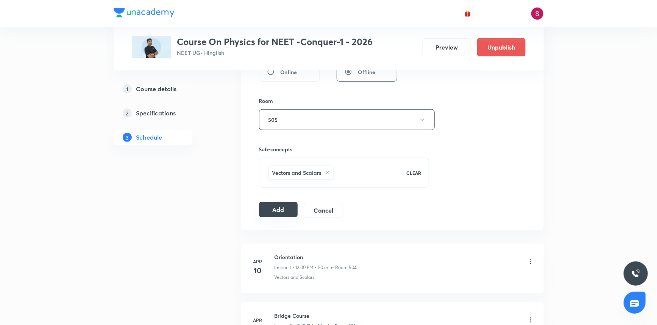
click at [286, 211] on button "Add" at bounding box center [278, 209] width 39 height 15
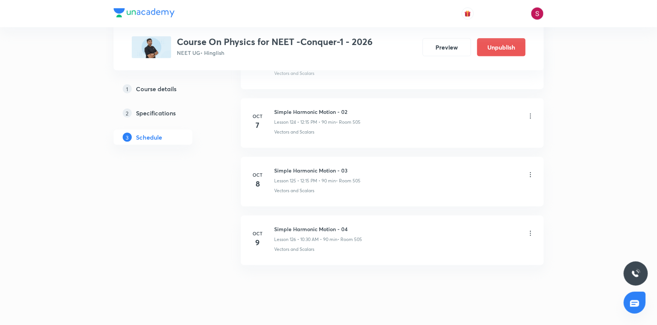
scroll to position [7321, 0]
click at [330, 284] on h6 "Simple Harmonic Motion - 05" at bounding box center [318, 288] width 86 height 8
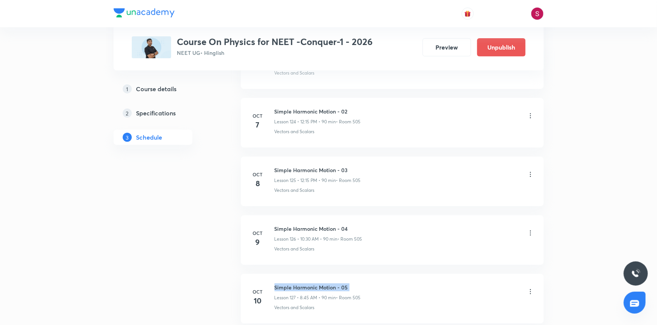
click at [330, 284] on h6 "Simple Harmonic Motion - 05" at bounding box center [318, 288] width 86 height 8
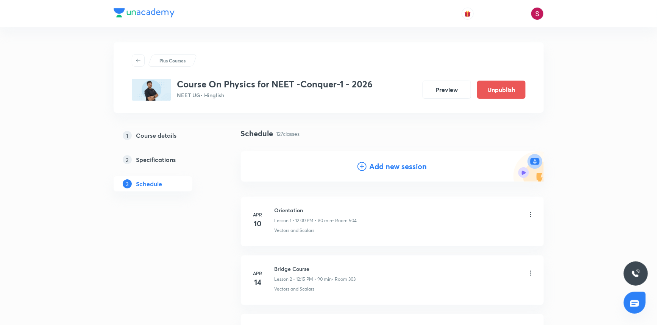
click at [385, 164] on h4 "Add new session" at bounding box center [399, 166] width 58 height 11
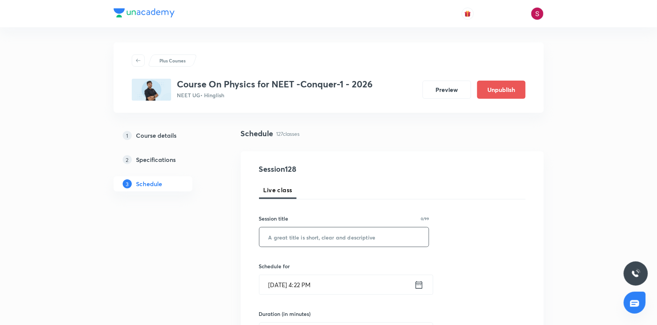
click at [308, 246] on input "text" at bounding box center [345, 237] width 170 height 19
paste input "Simple Harmonic Motion - 05"
type input "Simple Harmonic Motion - 06"
click at [344, 285] on input "[DATE] 4:22 PM" at bounding box center [337, 284] width 155 height 19
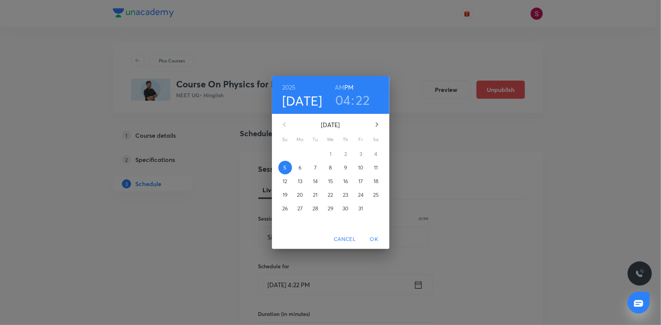
click at [375, 170] on p "11" at bounding box center [376, 168] width 4 height 8
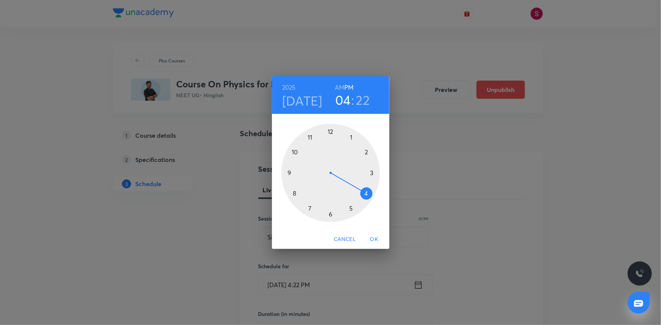
click at [330, 132] on div at bounding box center [330, 173] width 98 height 98
click at [341, 86] on h6 "AM" at bounding box center [339, 87] width 9 height 11
click at [371, 170] on div at bounding box center [330, 173] width 98 height 98
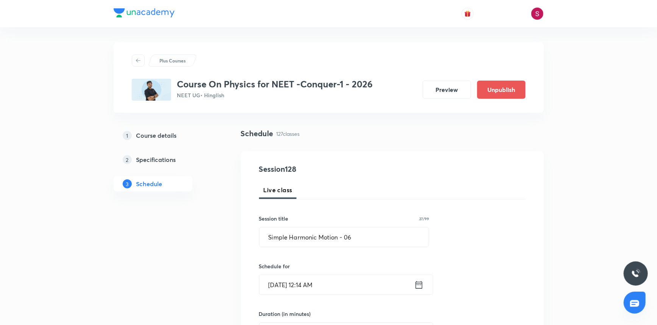
click at [331, 286] on input "[DATE] 12:14 AM" at bounding box center [337, 284] width 155 height 19
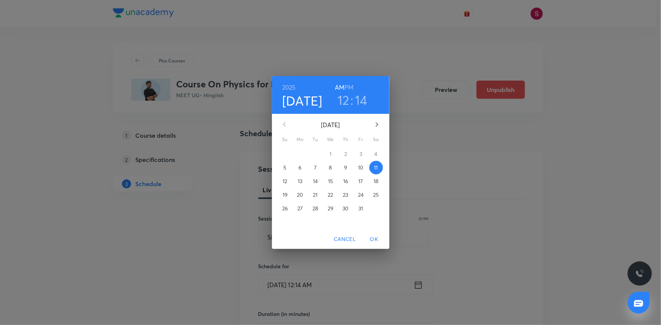
click at [360, 101] on h3 "14" at bounding box center [361, 100] width 13 height 16
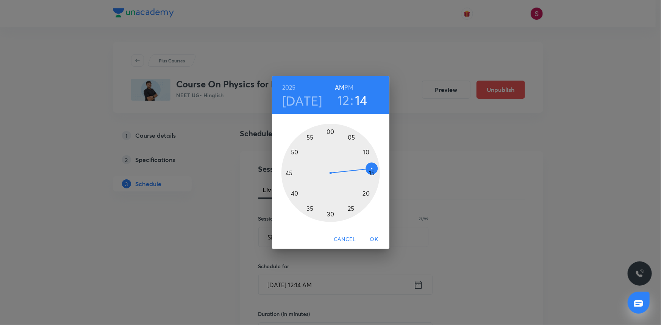
click at [372, 173] on div at bounding box center [330, 173] width 98 height 98
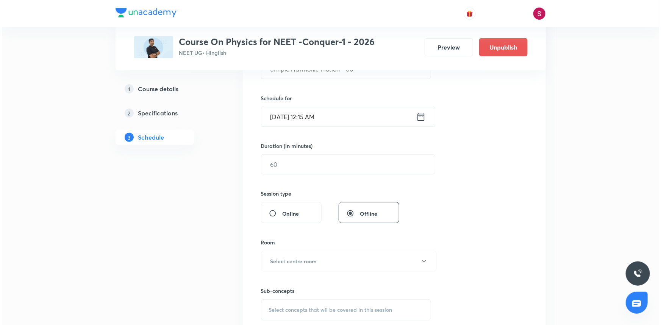
scroll to position [172, 0]
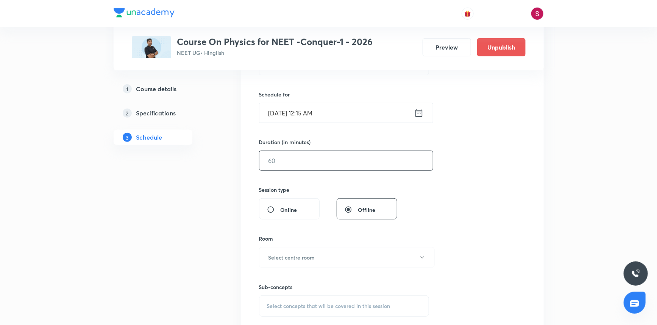
click at [307, 163] on input "text" at bounding box center [347, 160] width 174 height 19
type input "90"
click at [293, 261] on button "Select centre room" at bounding box center [347, 257] width 176 height 21
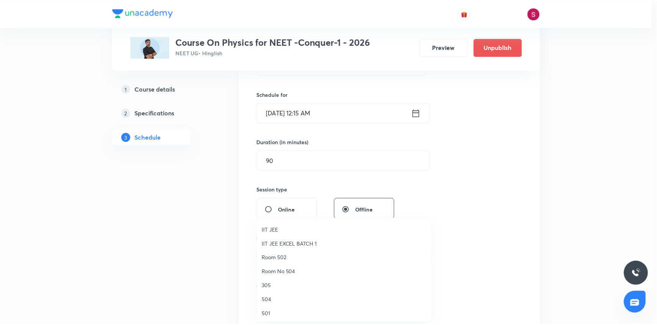
scroll to position [103, 0]
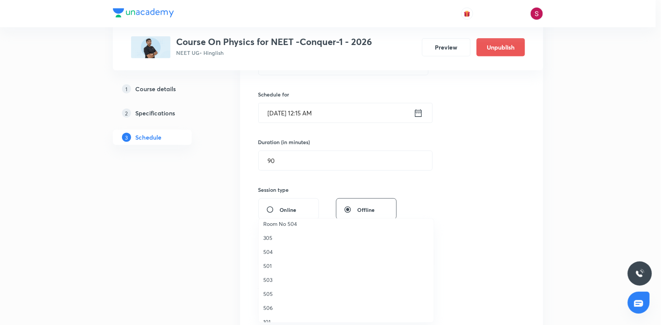
click at [272, 294] on span "505" at bounding box center [346, 294] width 166 height 8
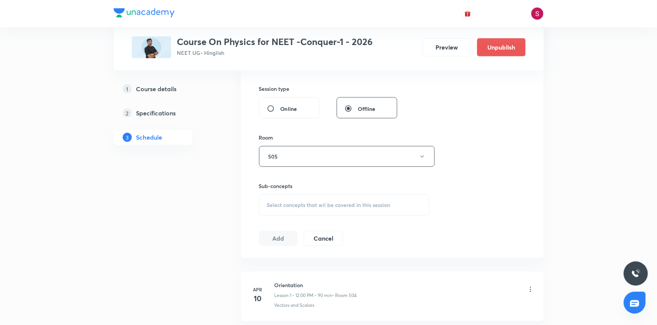
scroll to position [275, 0]
click at [288, 210] on div "Select concepts that wil be covered in this session" at bounding box center [344, 202] width 170 height 21
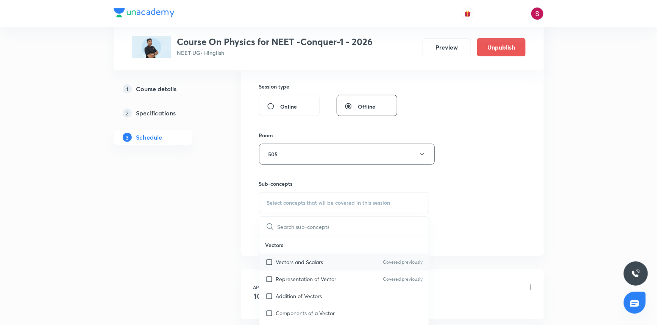
click at [283, 261] on p "Vectors and Scalars" at bounding box center [299, 262] width 47 height 8
checkbox input "true"
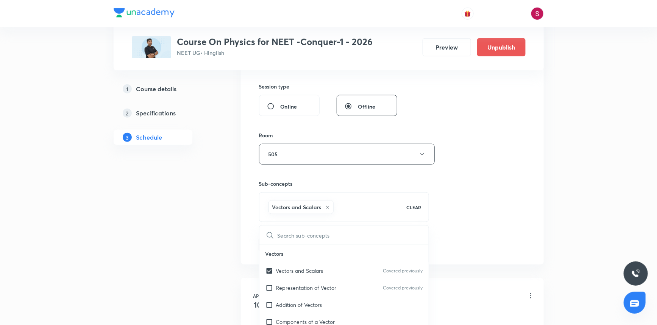
click at [488, 179] on div "Session 128 Live class Session title 27/99 Simple Harmonic Motion - 06 ​ Schedu…" at bounding box center [392, 70] width 267 height 364
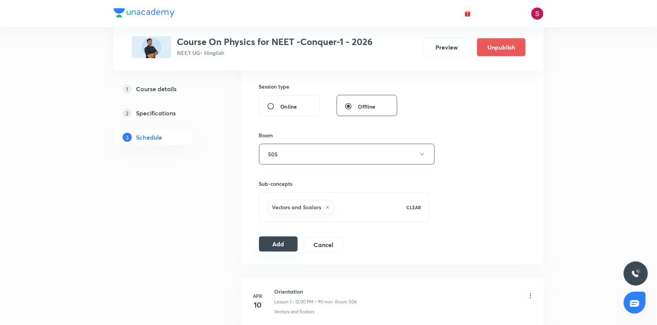
click at [280, 250] on button "Add" at bounding box center [278, 244] width 39 height 15
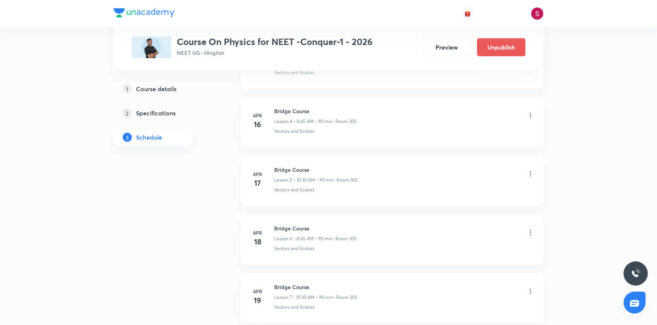
scroll to position [7380, 0]
